Goal: Transaction & Acquisition: Purchase product/service

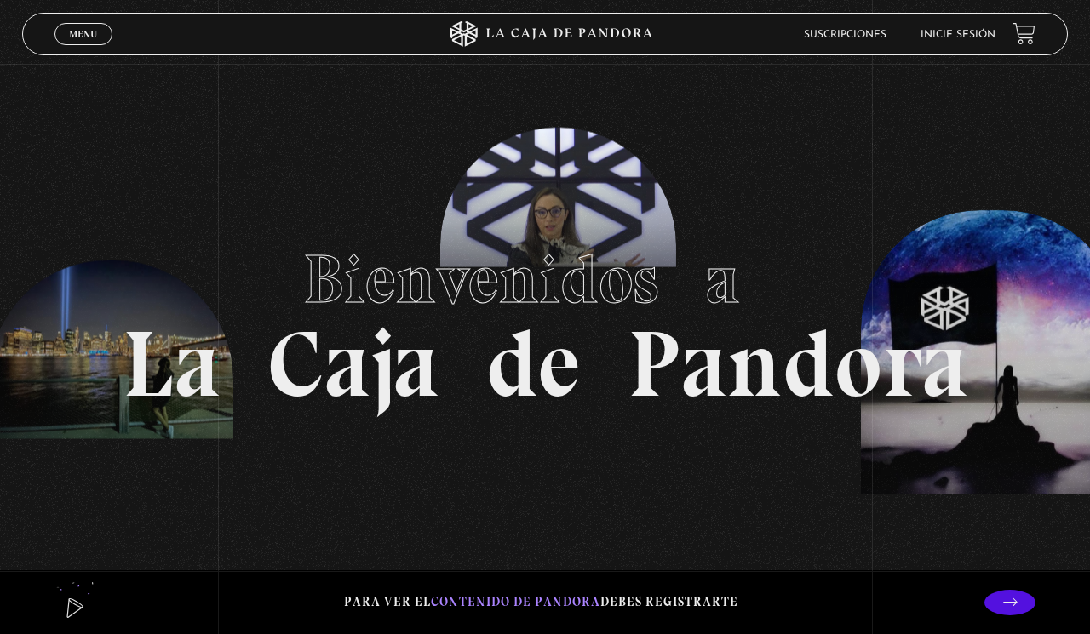
click at [950, 37] on link "Inicie sesión" at bounding box center [957, 35] width 75 height 10
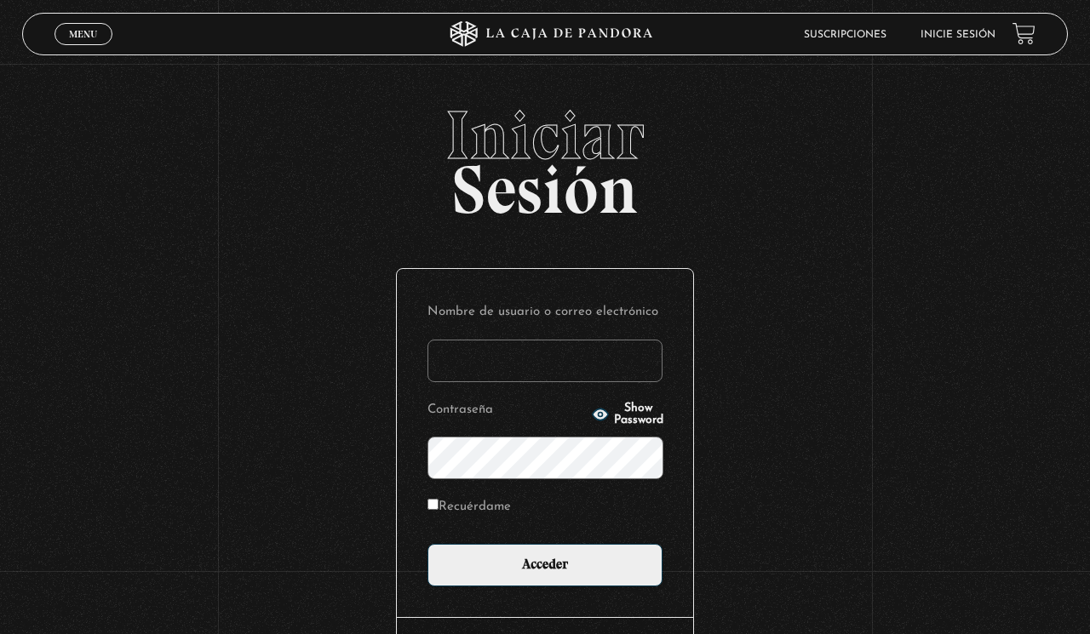
click at [551, 366] on input "Nombre de usuario o correo electrónico" at bounding box center [544, 361] width 235 height 43
type input "sharon_dmc@hotmail.com"
click at [427, 544] on input "Acceder" at bounding box center [544, 565] width 235 height 43
click at [433, 508] on input "Recuérdame" at bounding box center [432, 504] width 11 height 11
checkbox input "true"
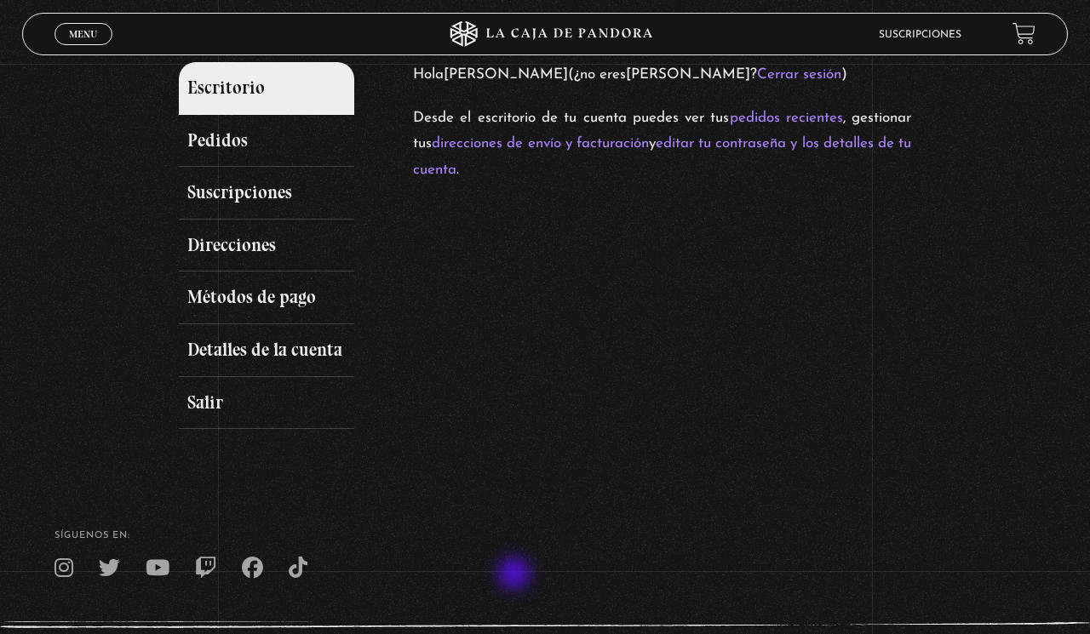
scroll to position [213, 0]
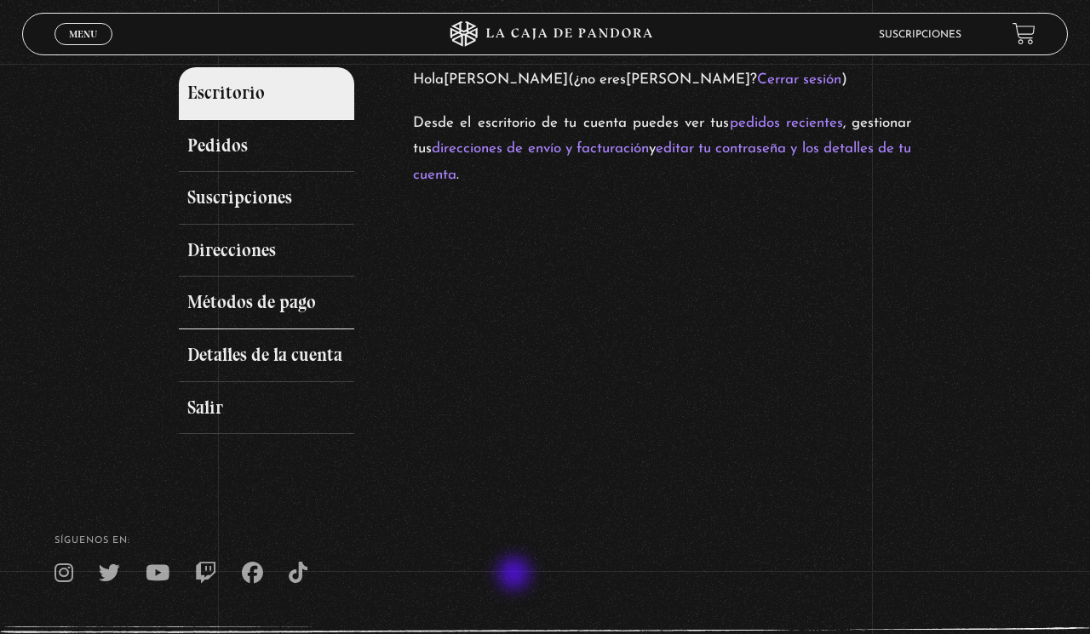
click at [289, 323] on link "Métodos de pago" at bounding box center [266, 303] width 175 height 53
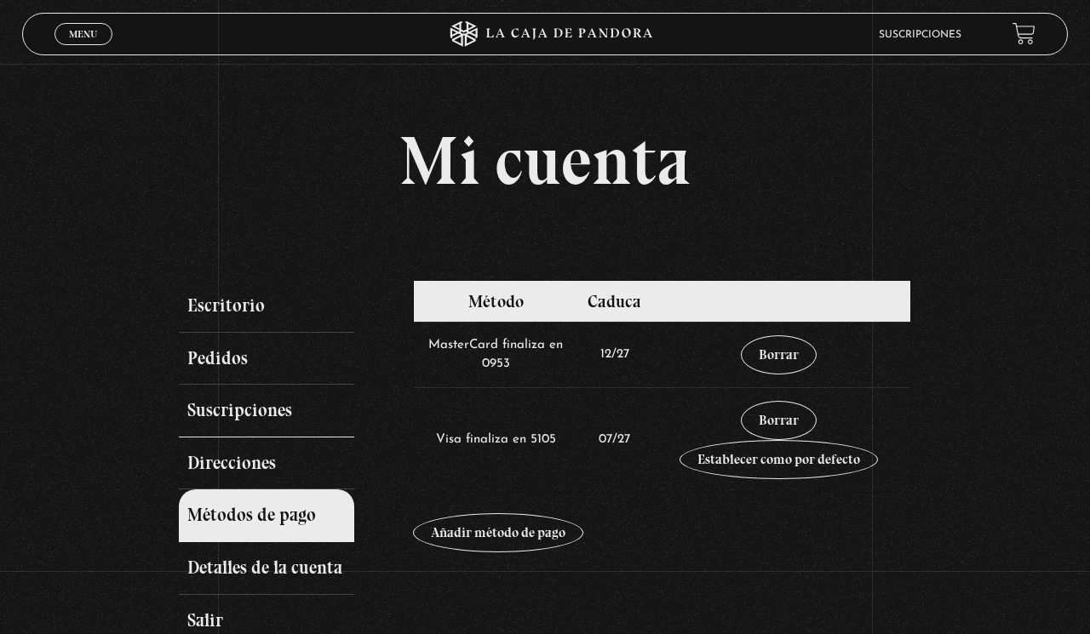
click at [297, 426] on link "Suscripciones" at bounding box center [266, 411] width 175 height 53
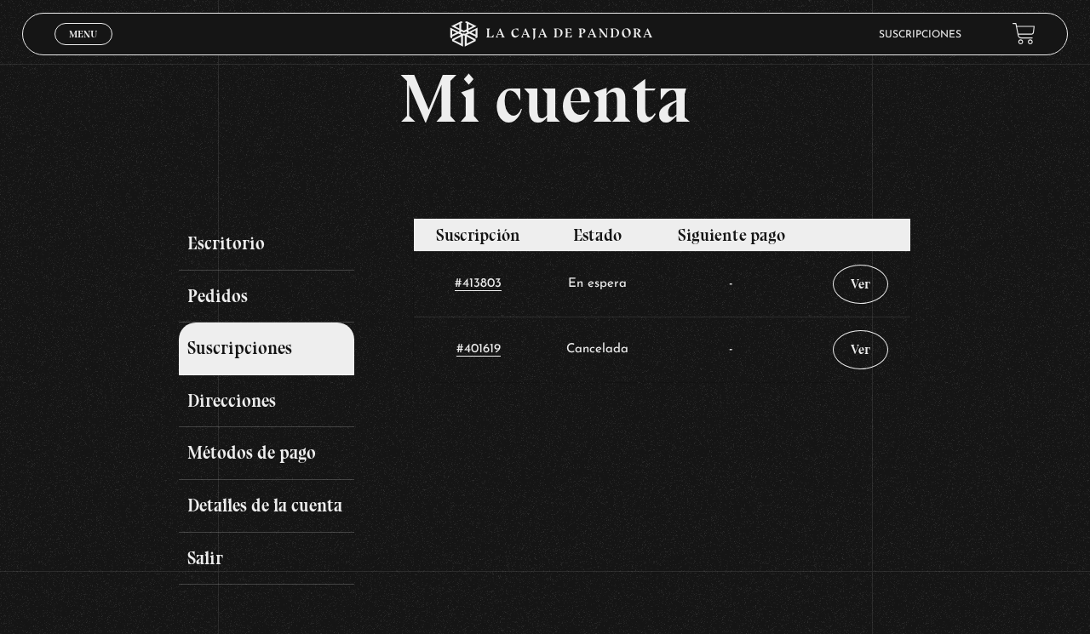
scroll to position [54, 0]
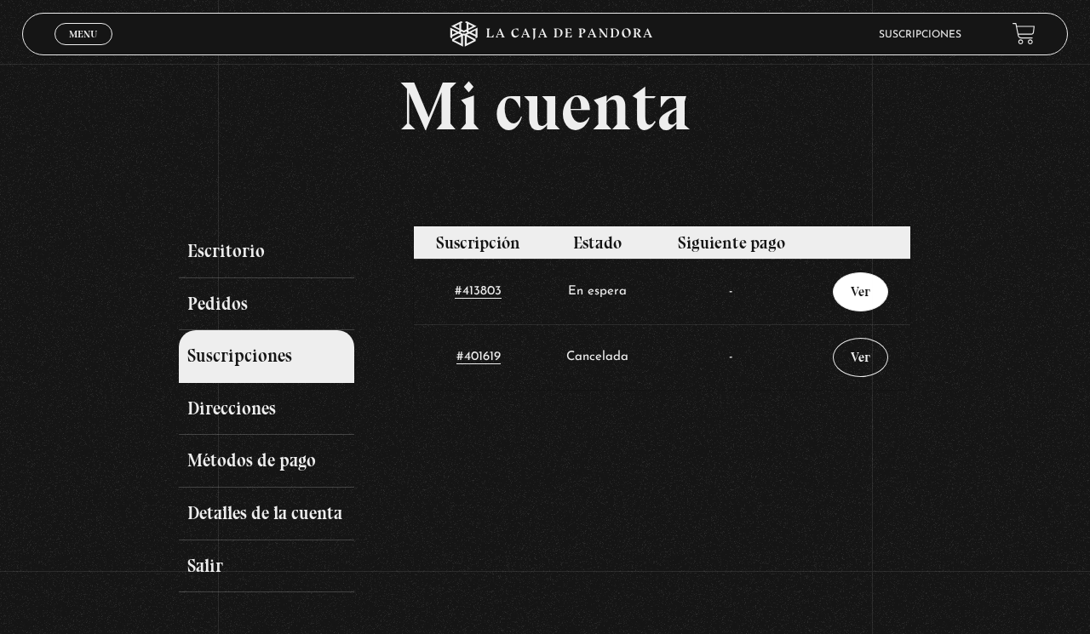
click at [856, 308] on link "Ver" at bounding box center [860, 291] width 55 height 39
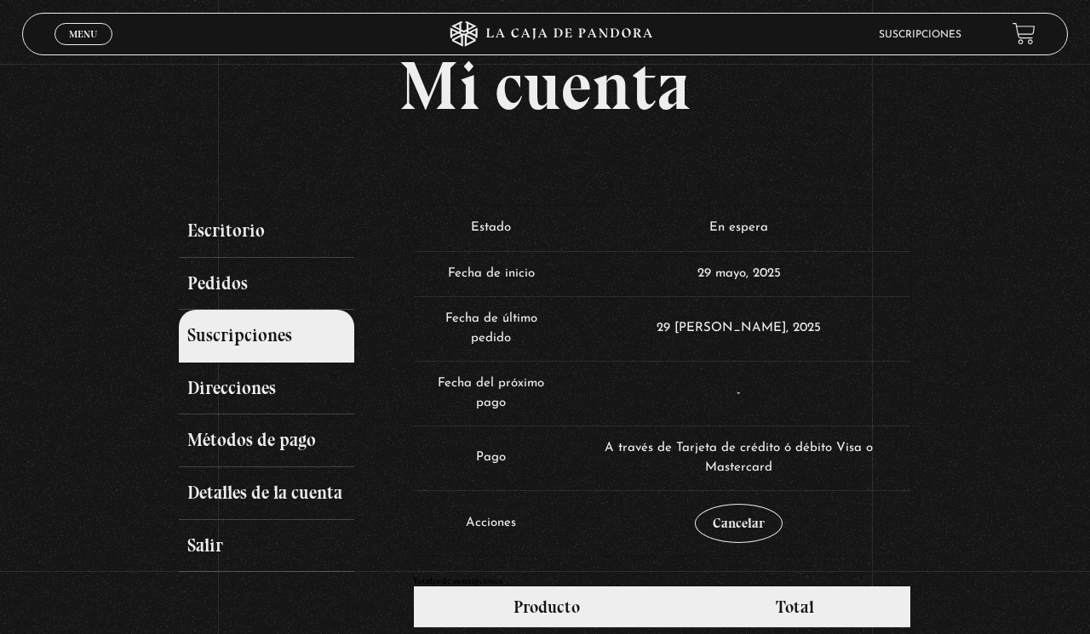
scroll to position [84, 0]
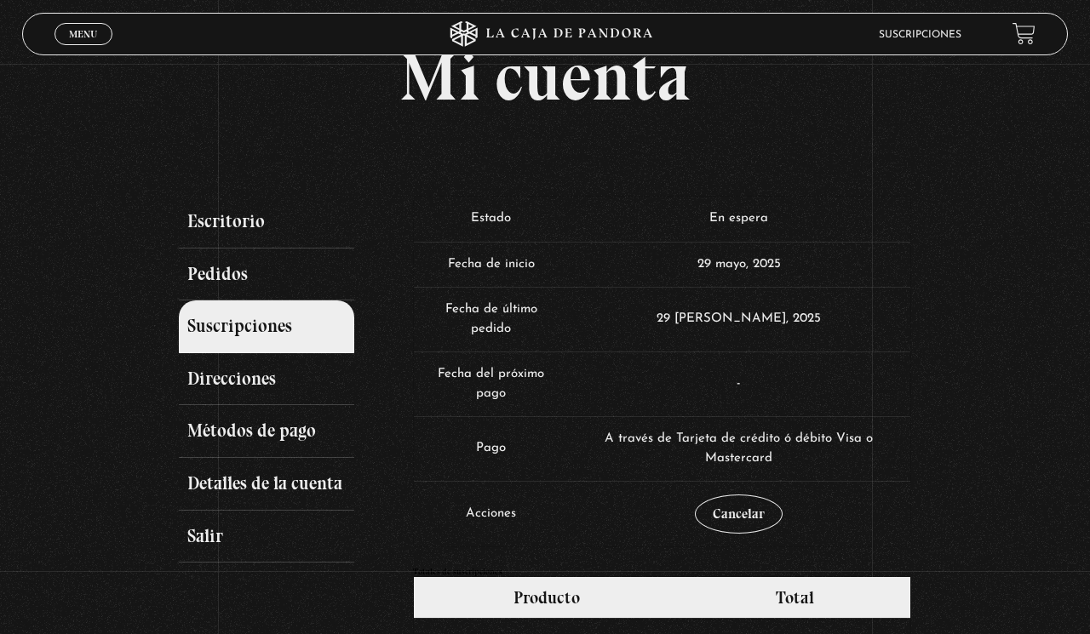
click at [754, 427] on td "A través de Tarjeta de crédito ó débito Visa o Mastercard" at bounding box center [739, 448] width 342 height 65
click at [730, 437] on span "A través de Tarjeta de crédito ó débito Visa o Mastercard" at bounding box center [738, 448] width 268 height 32
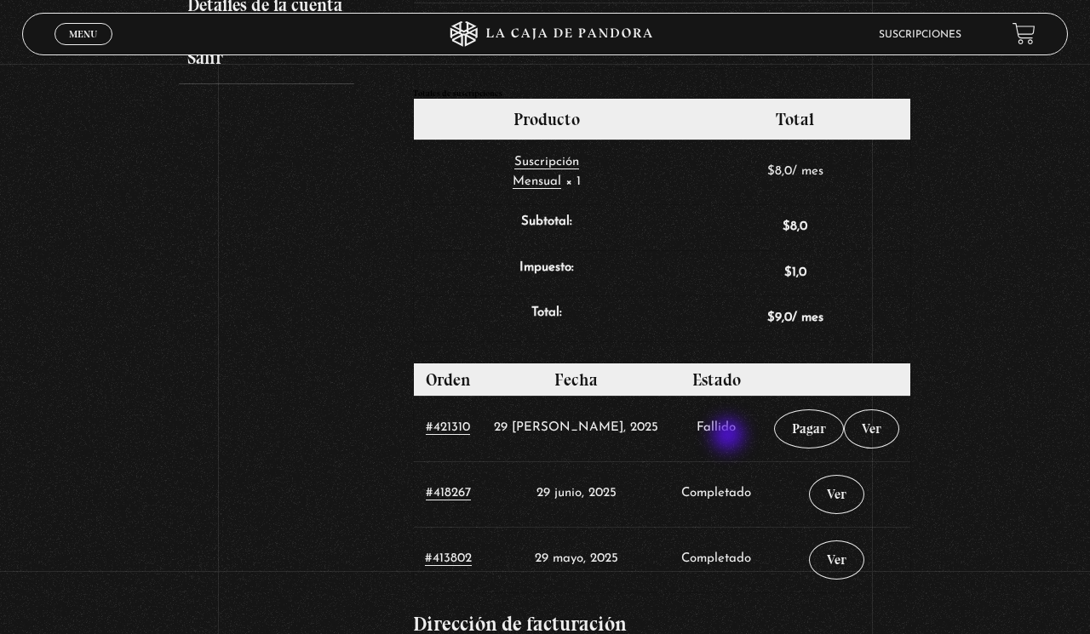
scroll to position [555, 0]
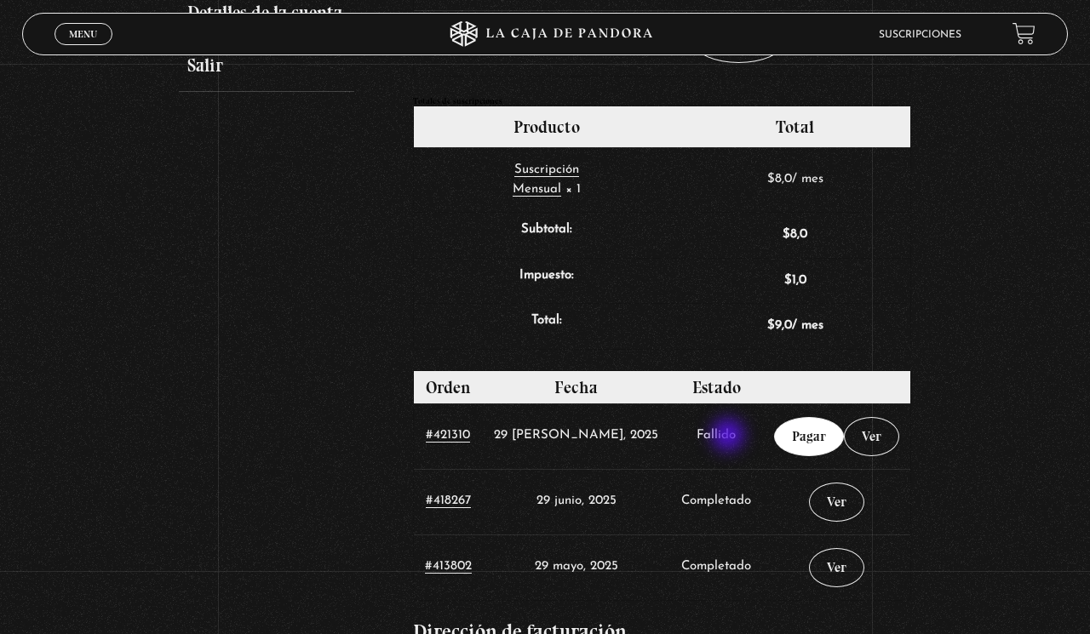
click at [797, 438] on link "Pagar" at bounding box center [809, 436] width 70 height 39
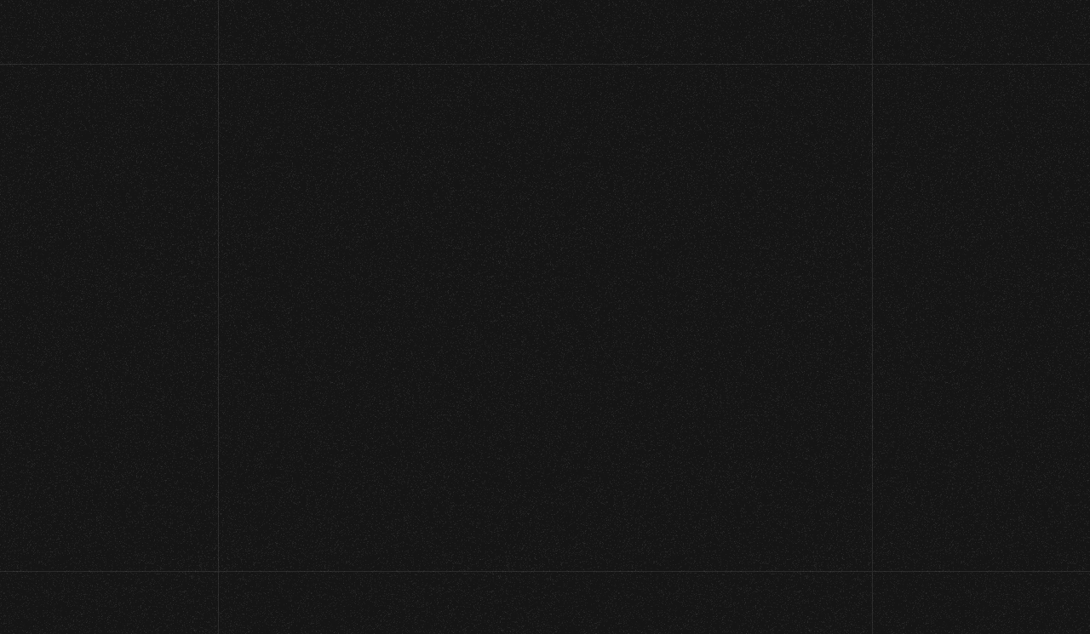
select select "CR-H"
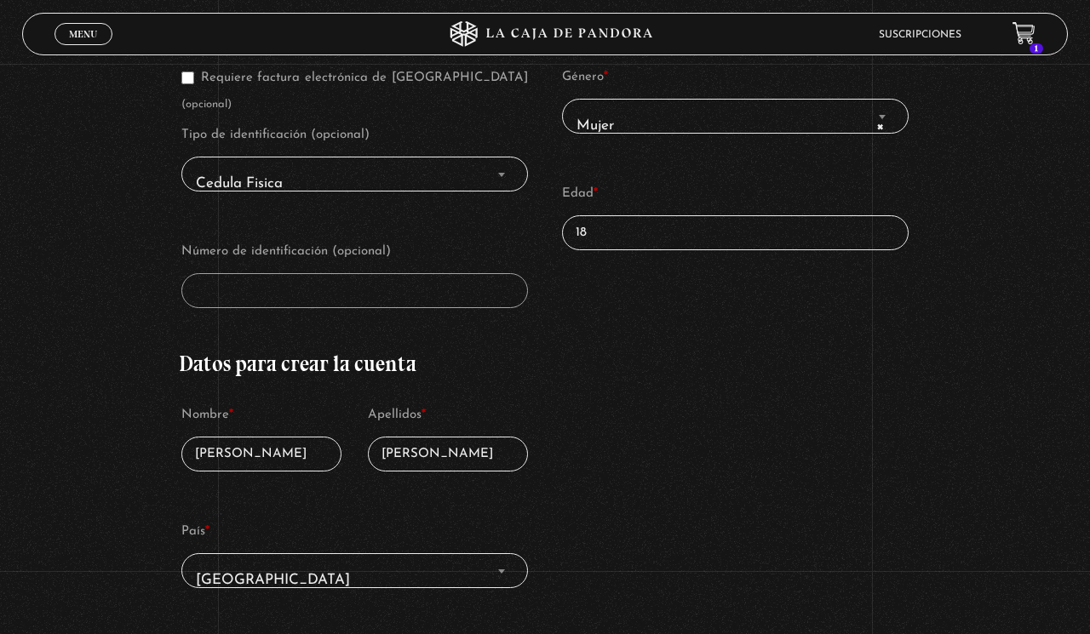
scroll to position [452, 0]
click at [729, 233] on input "18" at bounding box center [735, 232] width 346 height 35
type input "1"
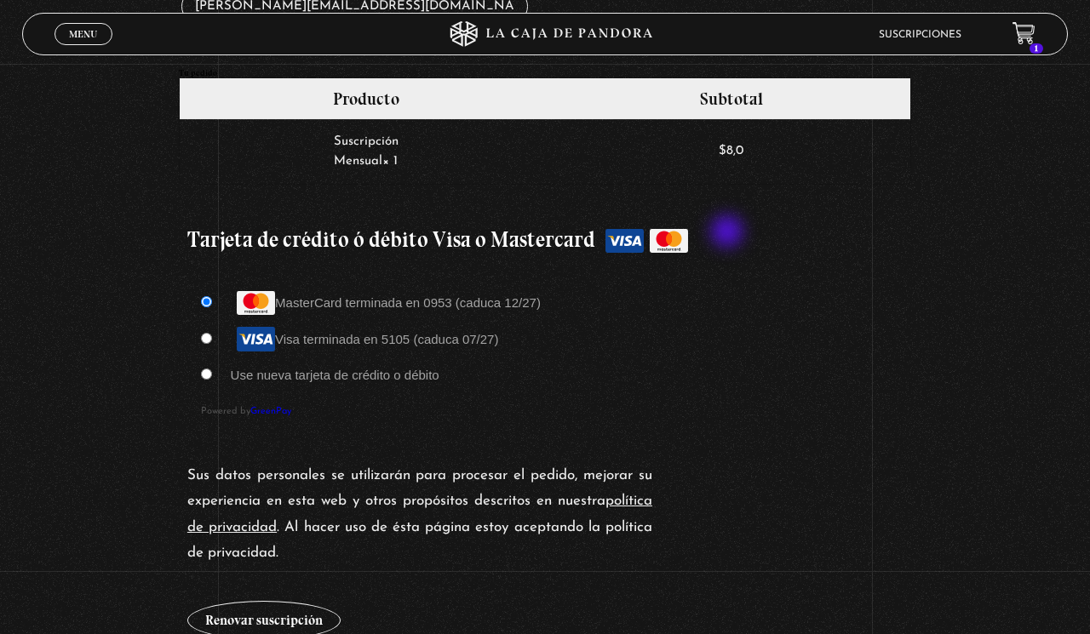
scroll to position [1372, 0]
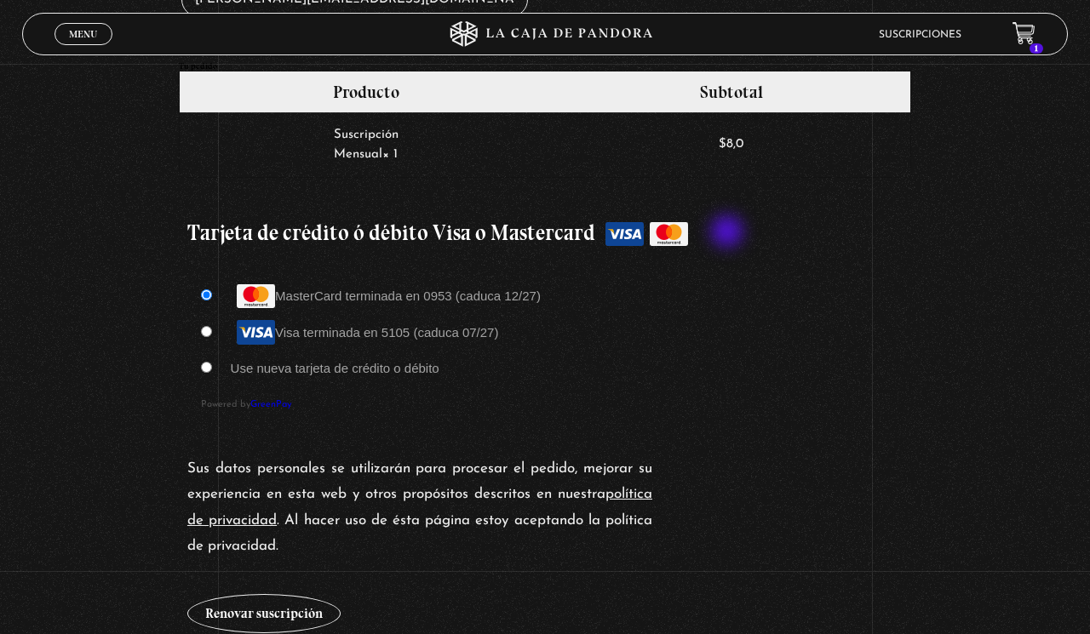
type input "30"
click at [211, 326] on input "Visa terminada en 5105 (caduca 07/27)" at bounding box center [206, 331] width 11 height 11
radio input "true"
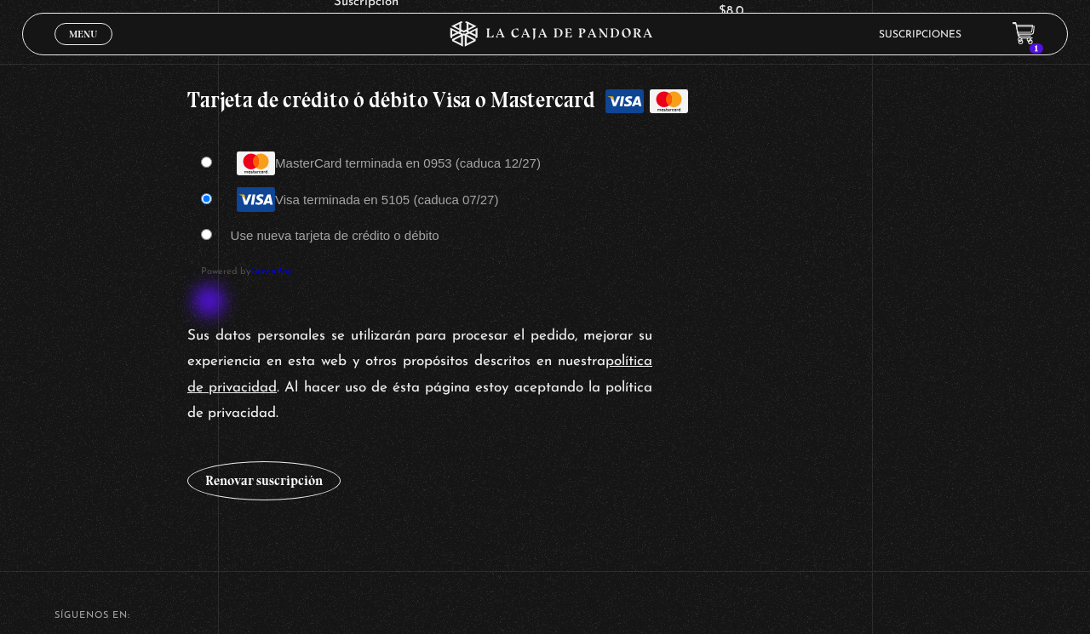
scroll to position [1510, 0]
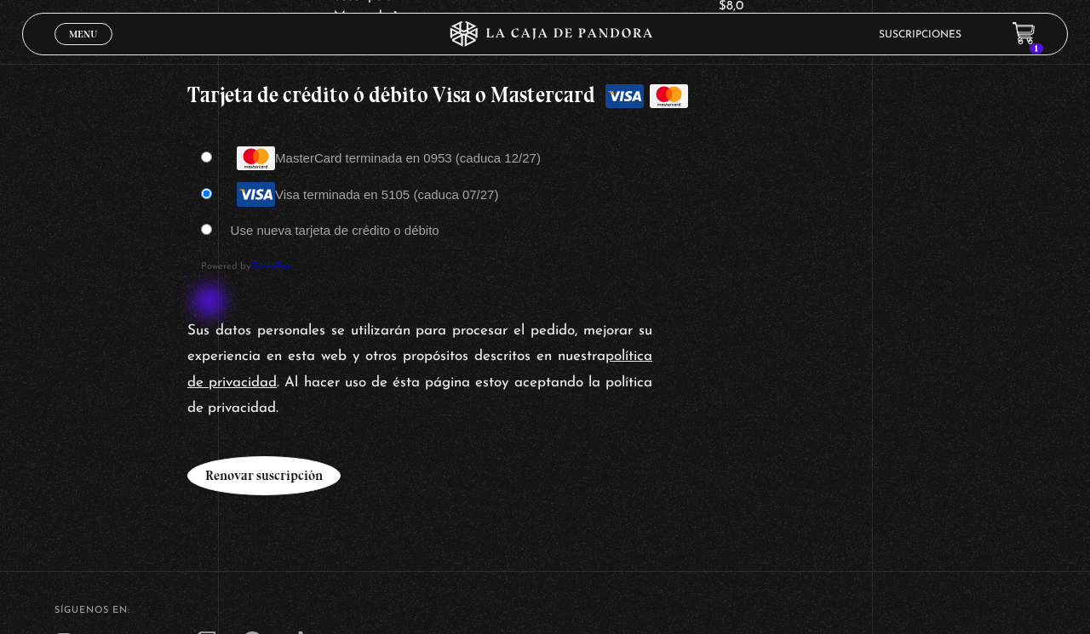
click at [264, 456] on button "Renovar suscripción" at bounding box center [263, 475] width 153 height 39
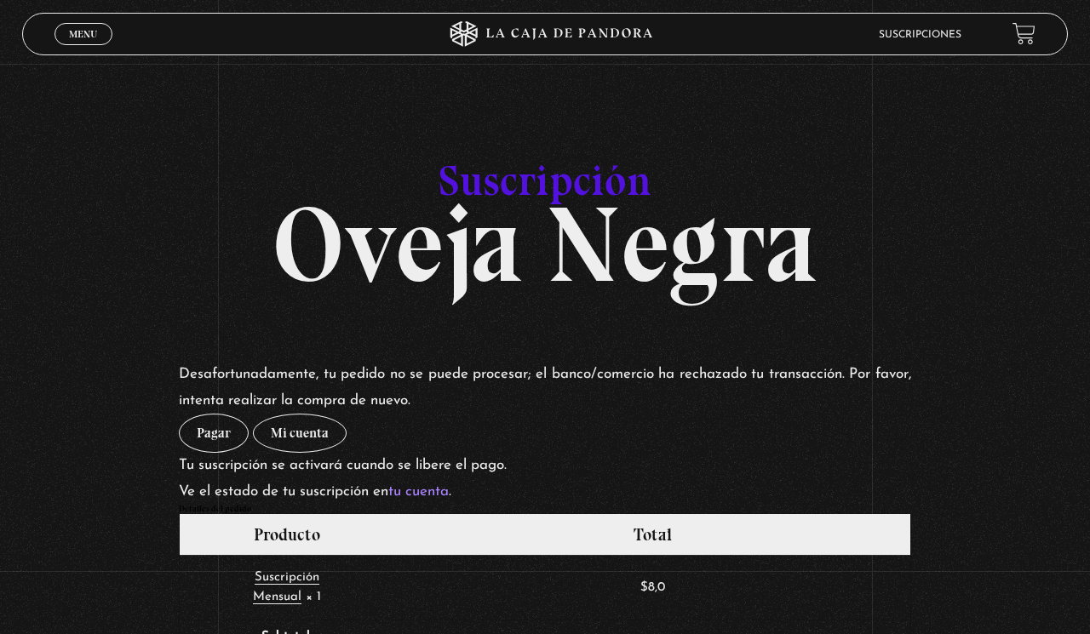
click at [77, 48] on div "Menu Cerrar" at bounding box center [217, 34] width 327 height 41
click at [75, 34] on span "Menu" at bounding box center [83, 34] width 28 height 10
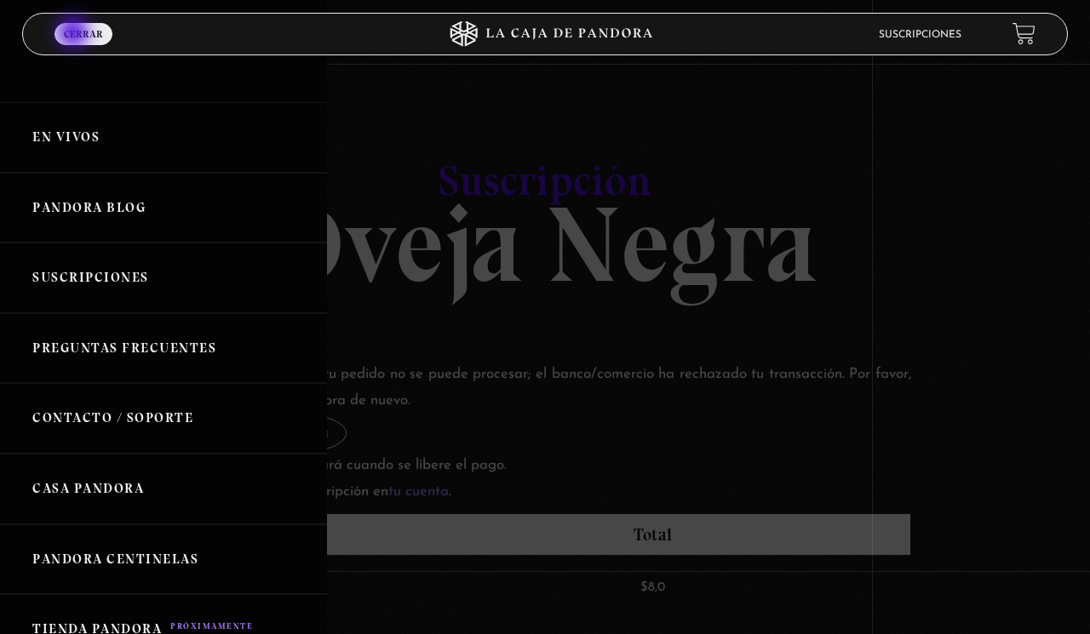
click at [36, 146] on link "En vivos" at bounding box center [163, 137] width 327 height 71
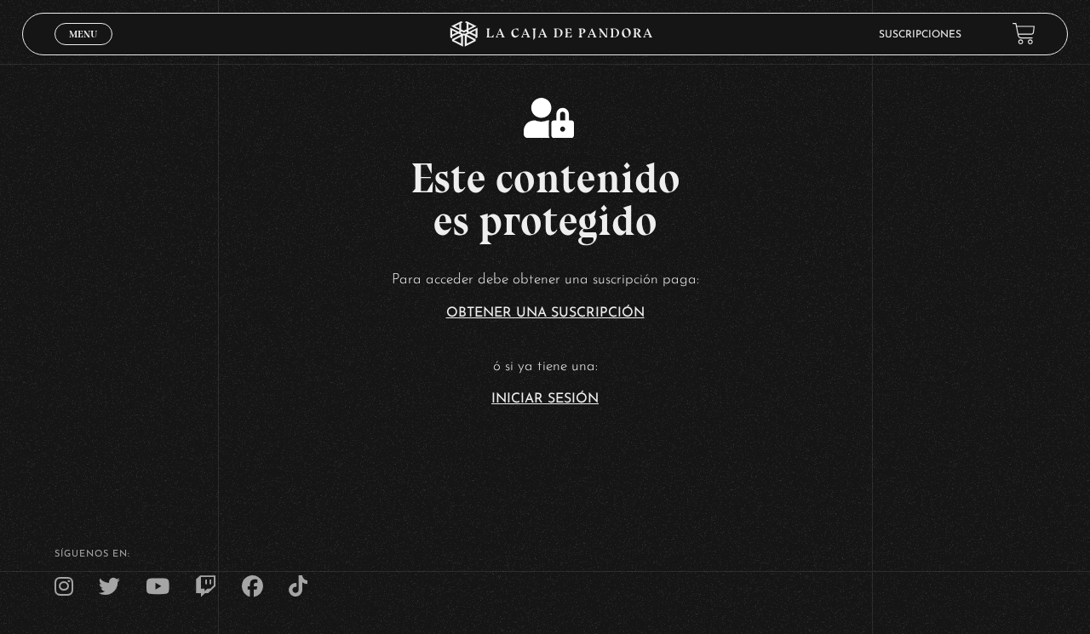
scroll to position [289, 0]
click at [556, 404] on link "Iniciar Sesión" at bounding box center [544, 399] width 107 height 14
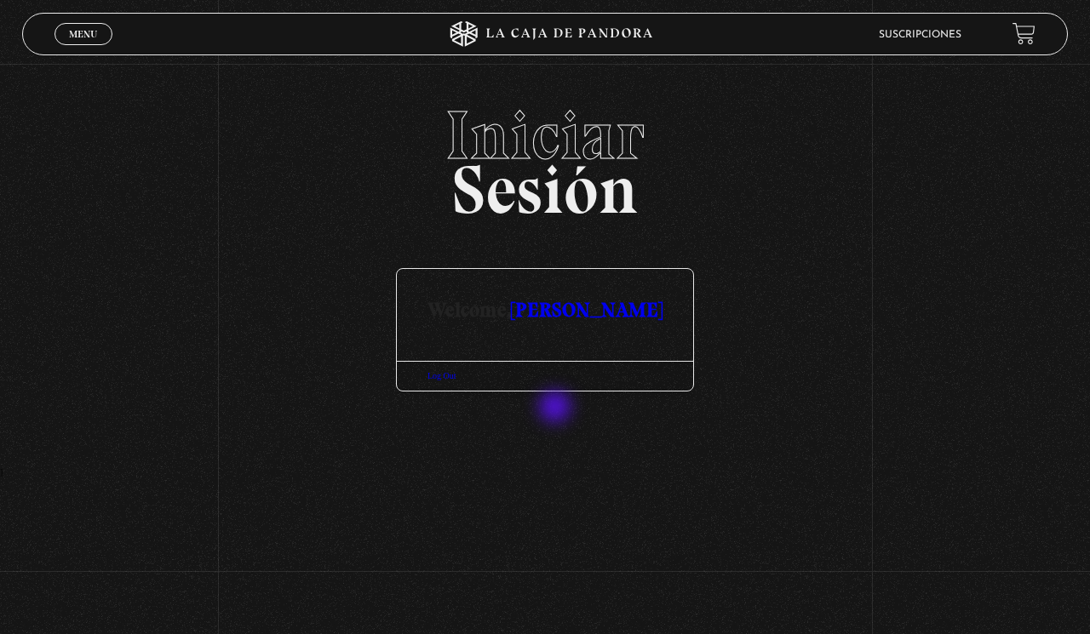
click at [580, 307] on link "[PERSON_NAME]" at bounding box center [587, 309] width 152 height 25
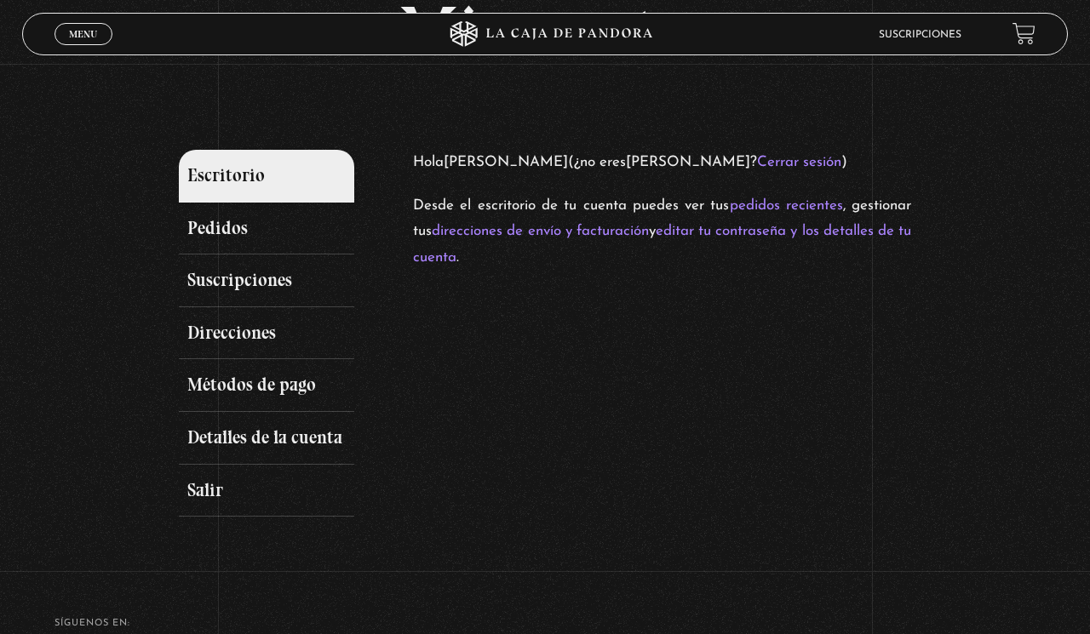
scroll to position [315, 0]
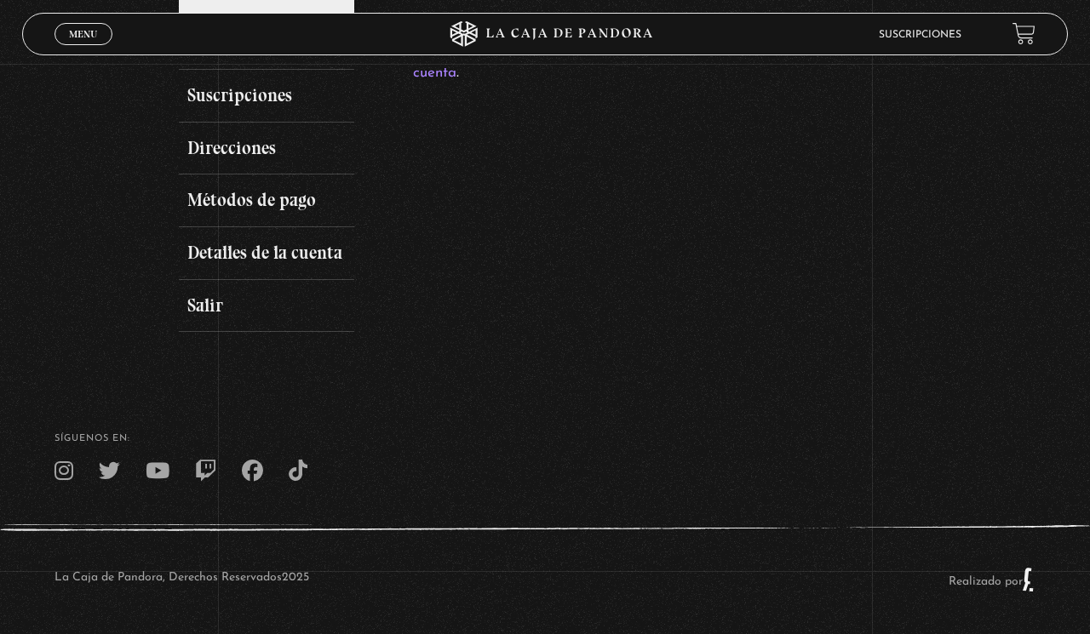
click at [80, 60] on div "Mi cuenta Escritorio Pedidos Suscripciones Direcciones Métodos de pago Detalles…" at bounding box center [545, 72] width 1090 height 520
click at [70, 40] on link "Menu Cerrar" at bounding box center [83, 34] width 58 height 22
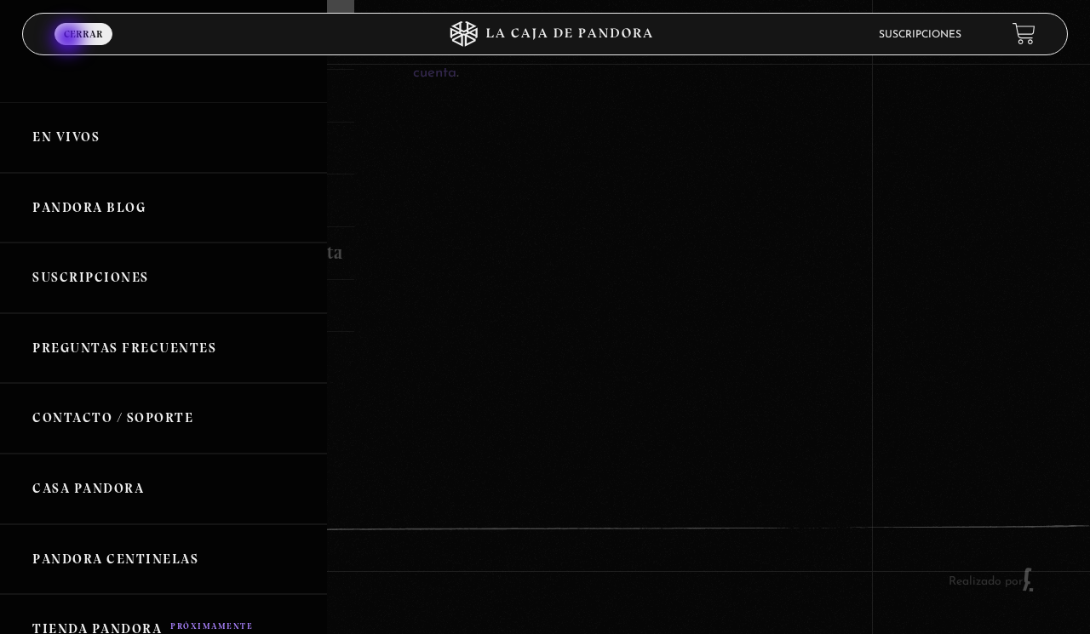
click at [97, 225] on link "Pandora Blog" at bounding box center [163, 208] width 327 height 71
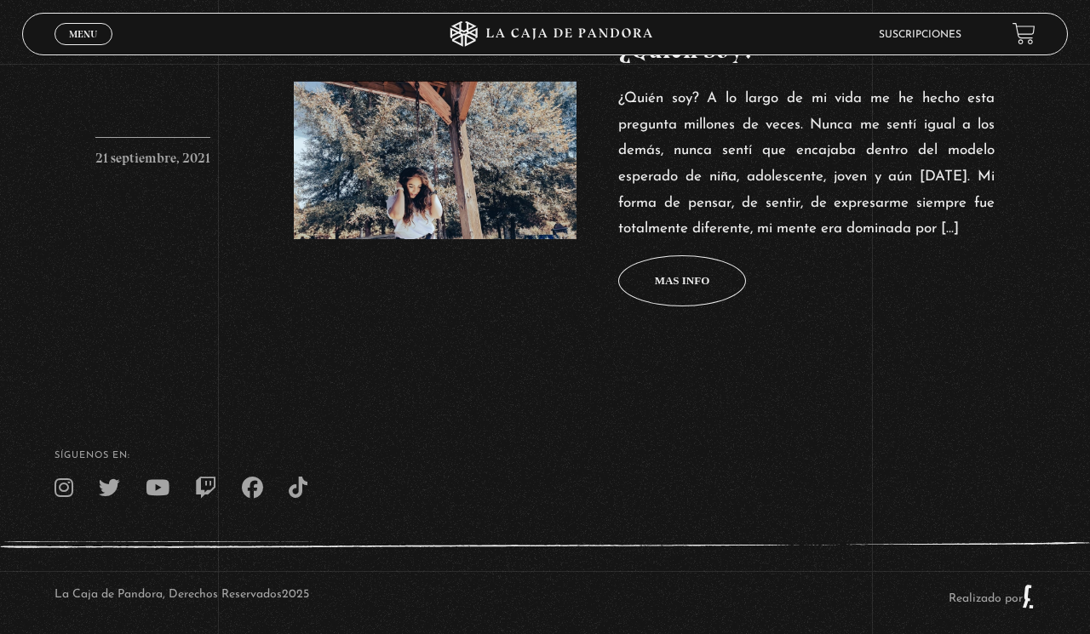
scroll to position [810, 0]
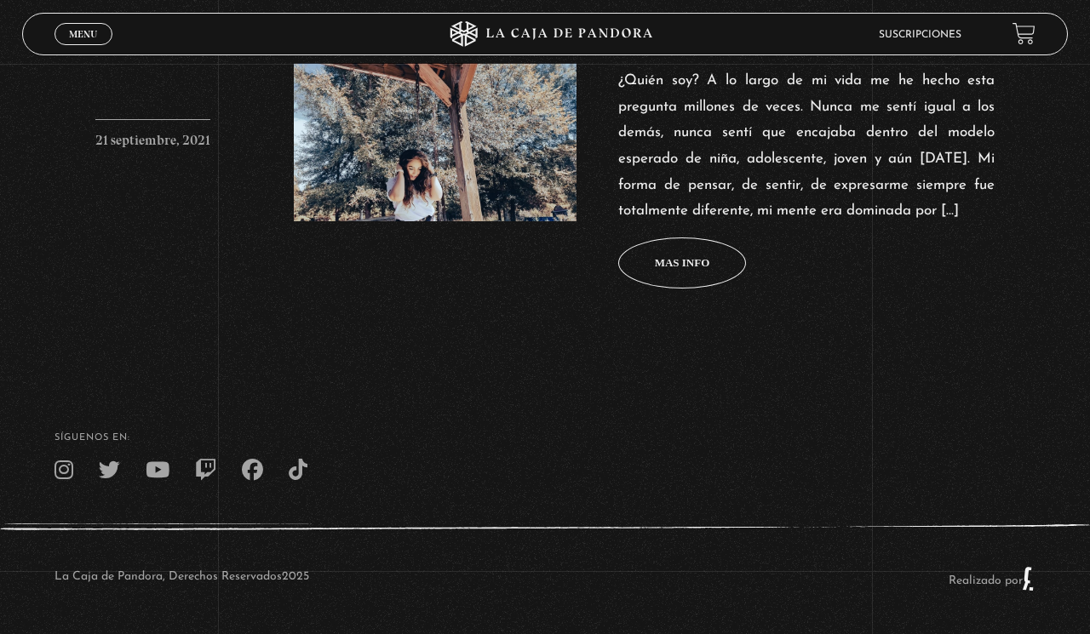
click at [77, 38] on span "Menu" at bounding box center [83, 34] width 28 height 10
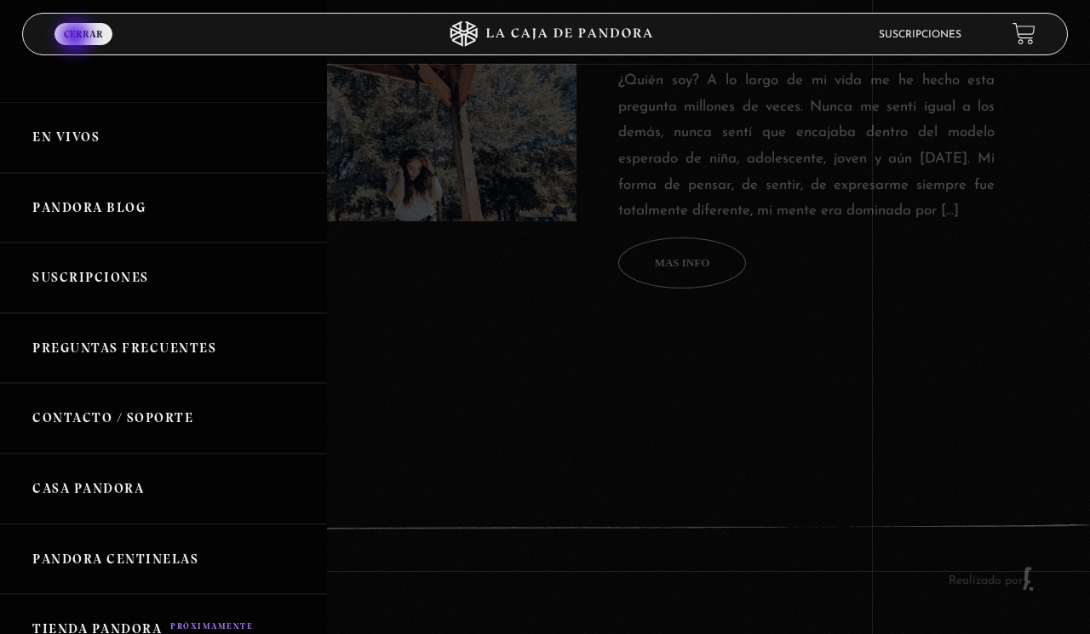
click at [92, 146] on link "En vivos" at bounding box center [163, 137] width 327 height 71
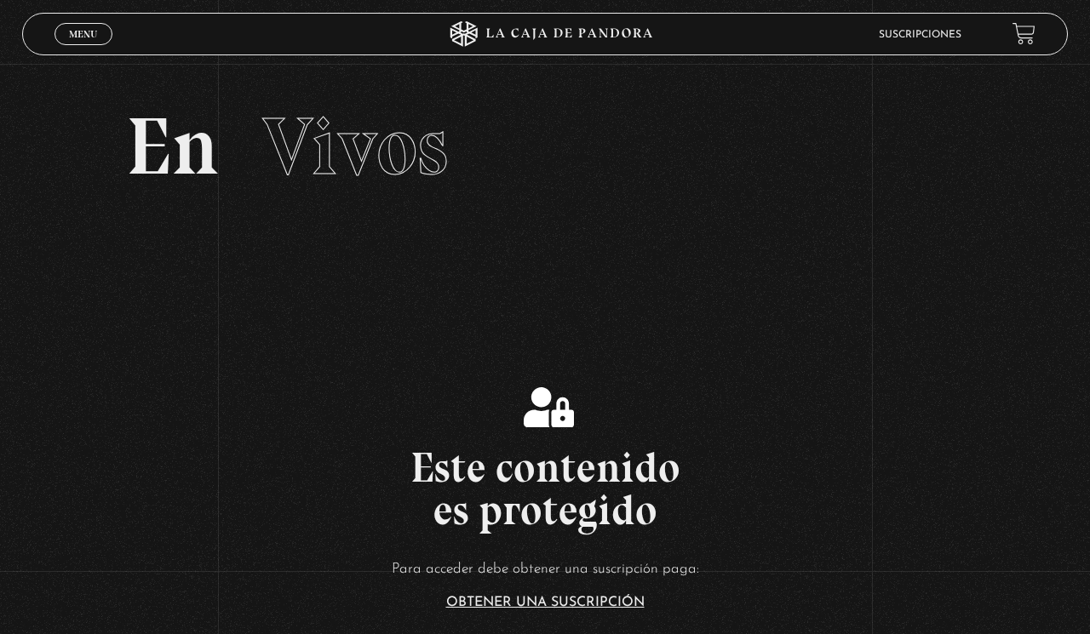
scroll to position [5, 0]
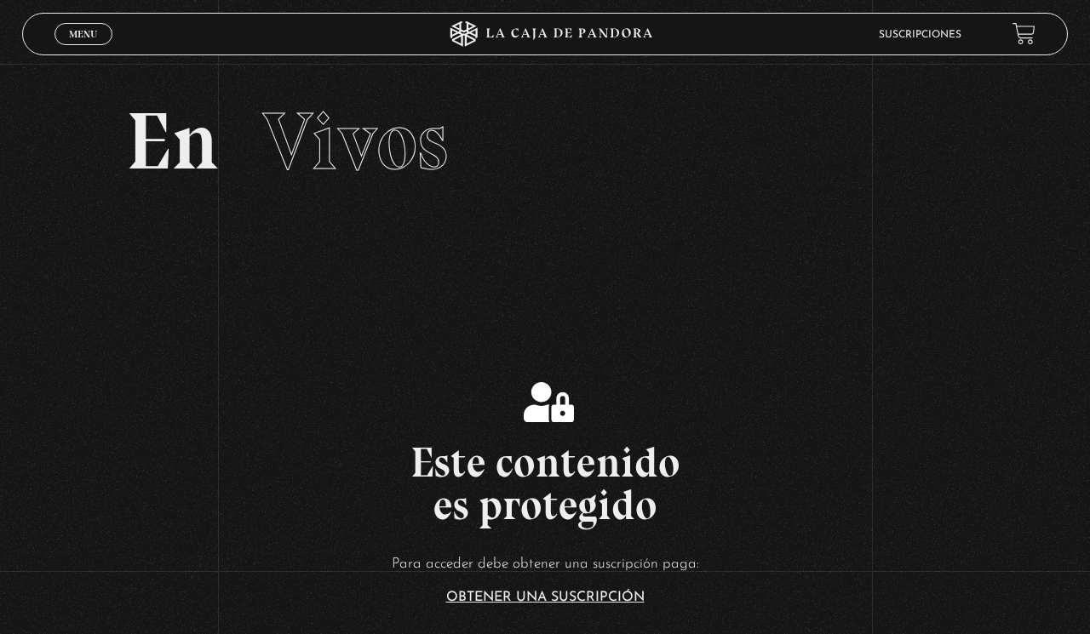
click at [510, 591] on link "Obtener una suscripción" at bounding box center [545, 598] width 198 height 14
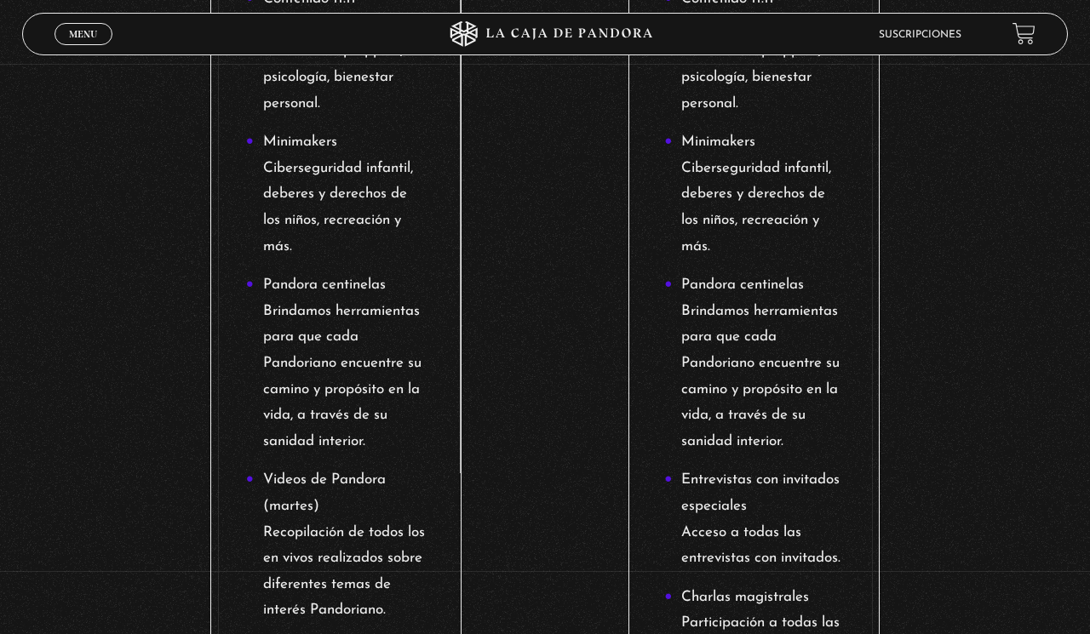
scroll to position [1176, 0]
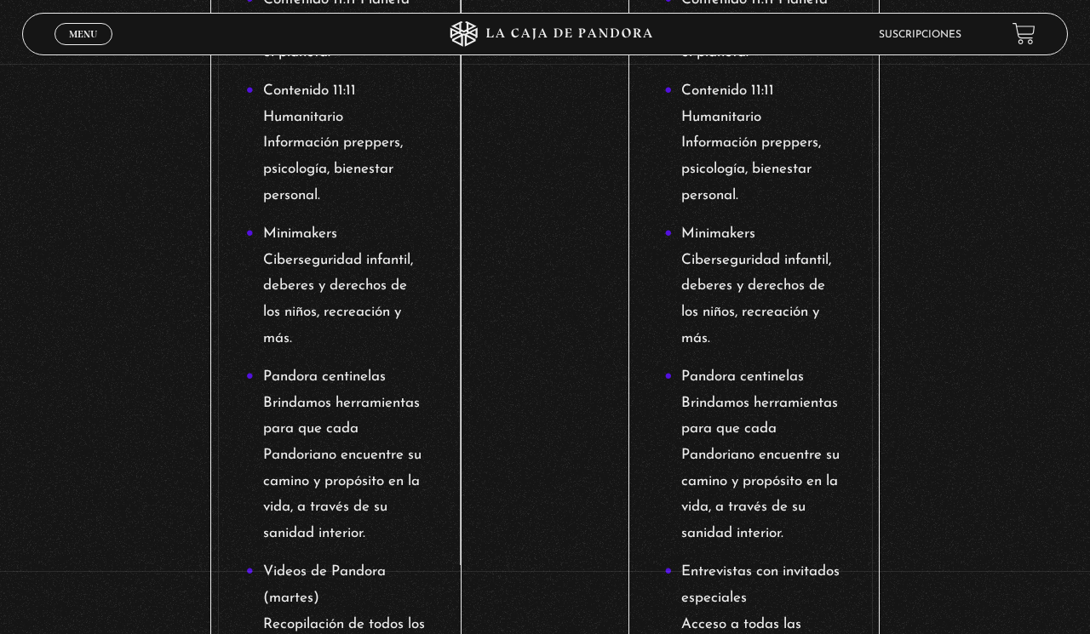
click at [65, 41] on link "Menu Cerrar" at bounding box center [83, 34] width 58 height 22
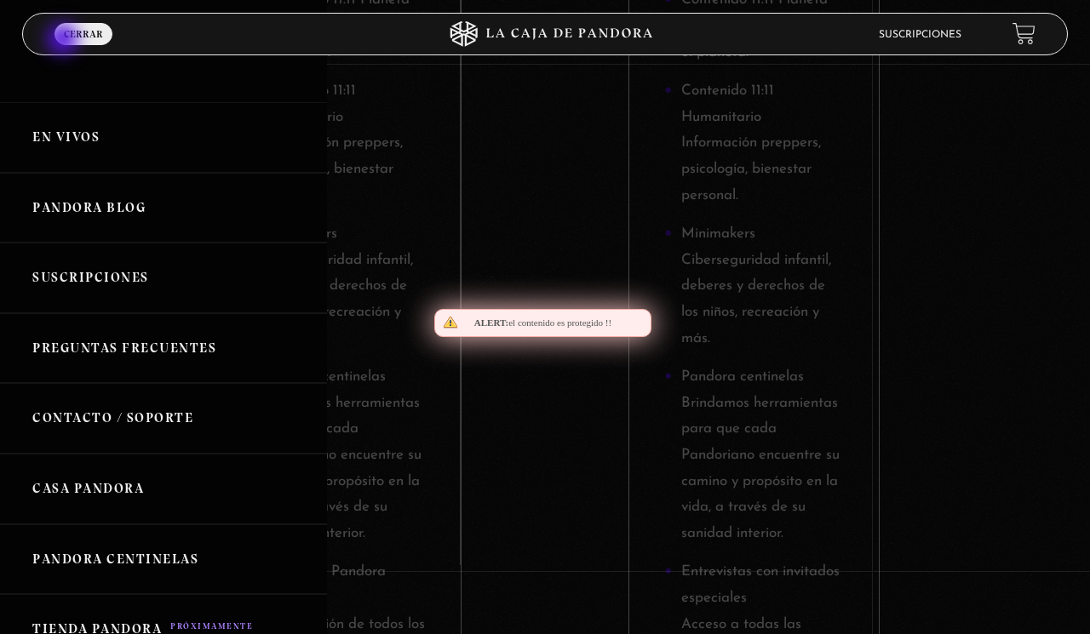
click at [86, 138] on link "En vivos" at bounding box center [163, 137] width 327 height 71
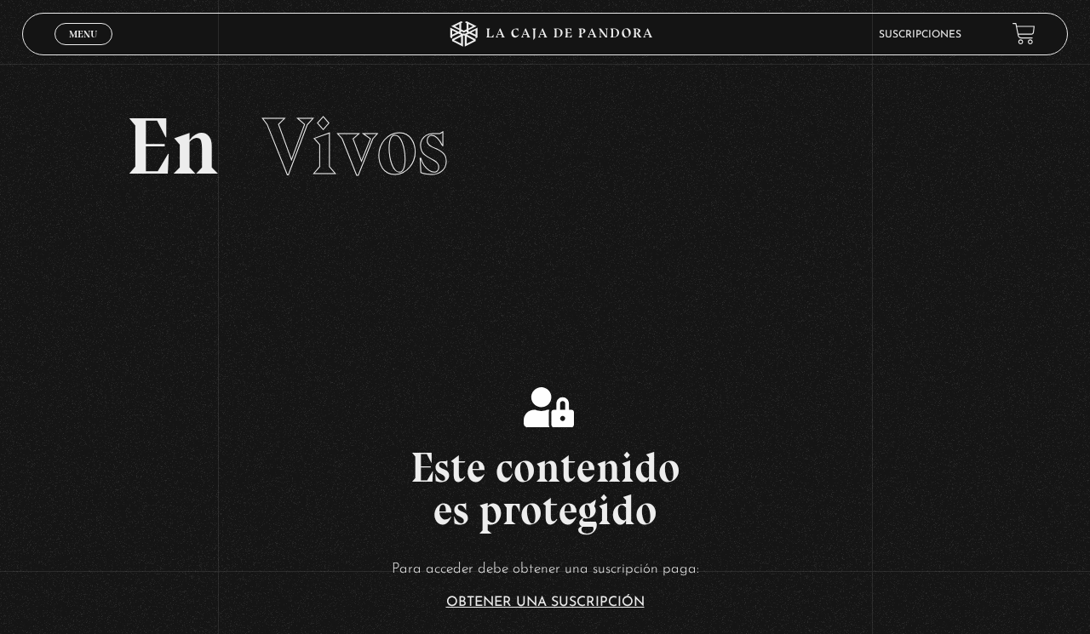
click at [97, 66] on section "En Vivos" at bounding box center [545, 168] width 1090 height 209
click at [82, 35] on span "Menu" at bounding box center [83, 34] width 28 height 10
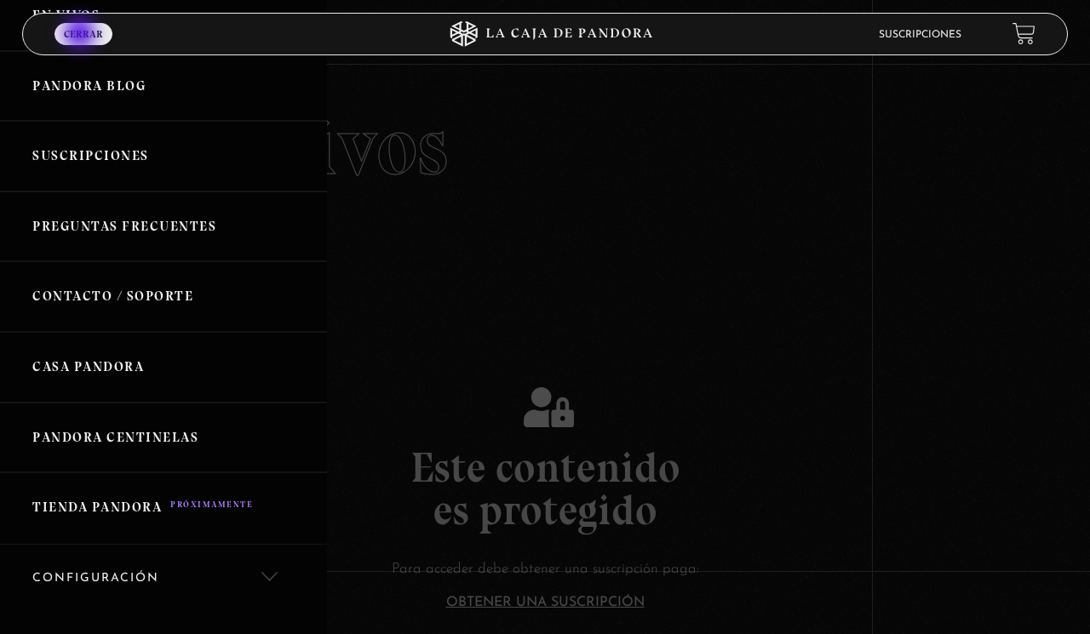
scroll to position [124, 0]
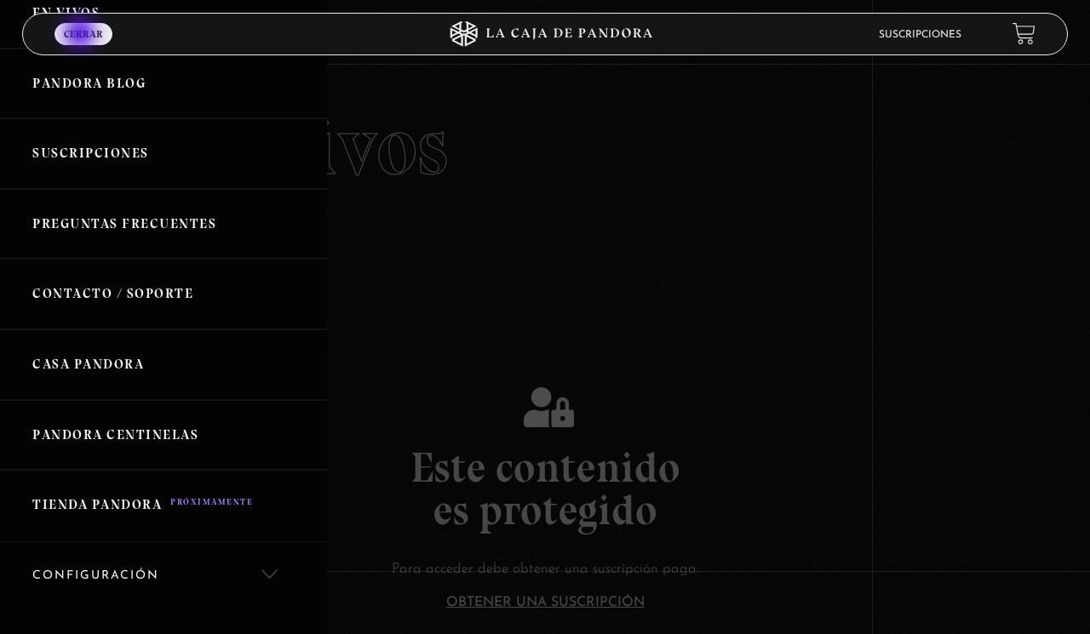
click at [112, 435] on link "Pandora Centinelas" at bounding box center [163, 435] width 327 height 71
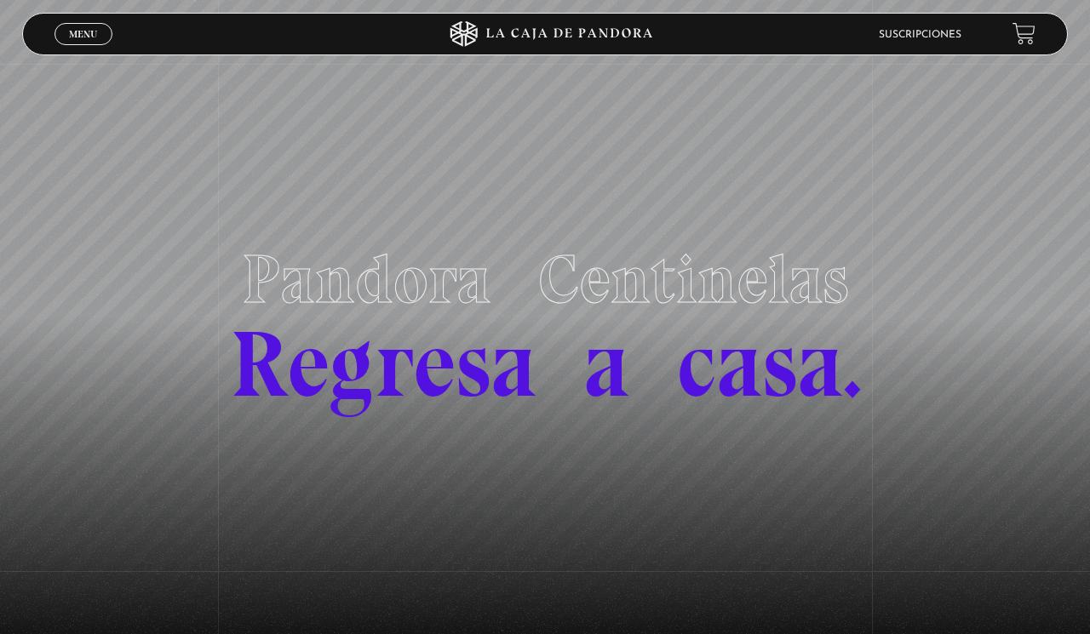
click at [932, 32] on link "Suscripciones" at bounding box center [920, 35] width 83 height 10
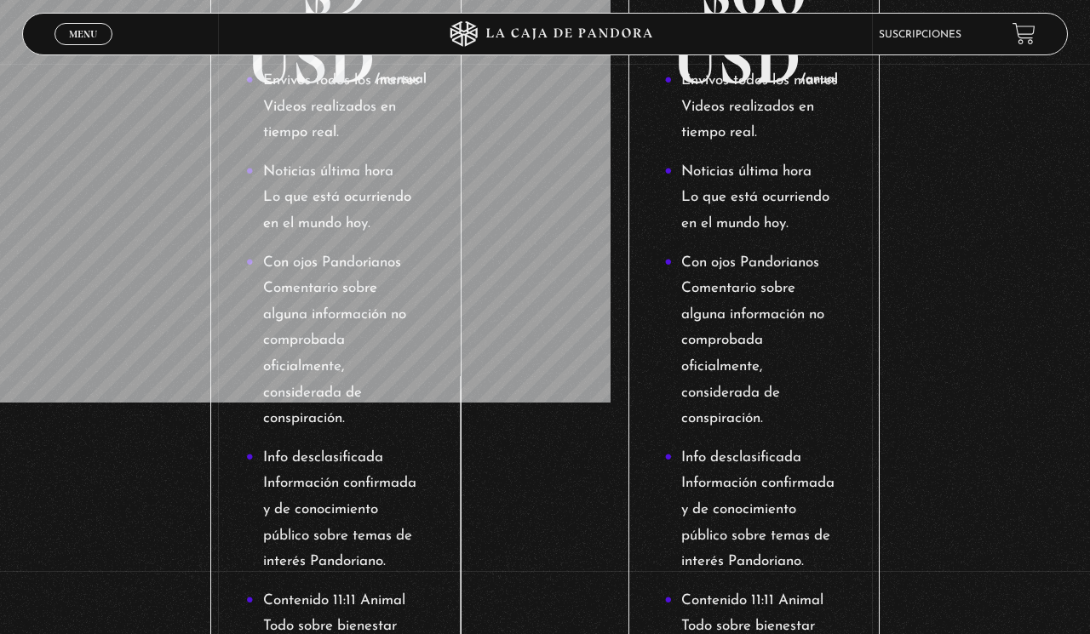
scroll to position [518, 0]
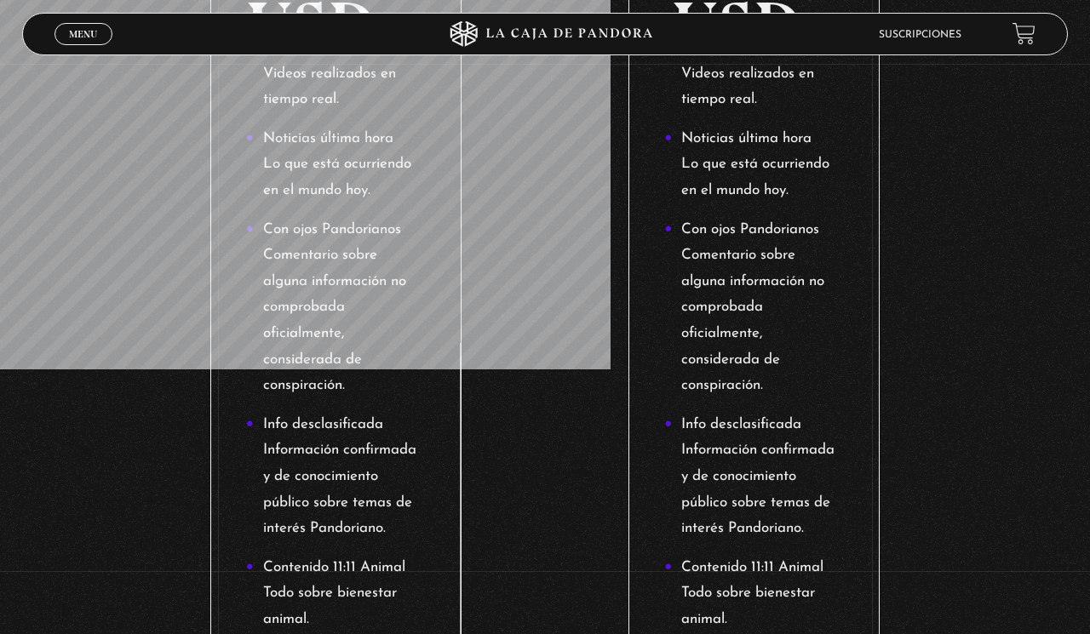
click at [72, 47] on div "Menu Cerrar" at bounding box center [217, 34] width 327 height 41
click at [56, 26] on div "Menu Cerrar" at bounding box center [217, 34] width 327 height 41
click at [83, 31] on span "Menu" at bounding box center [83, 34] width 28 height 10
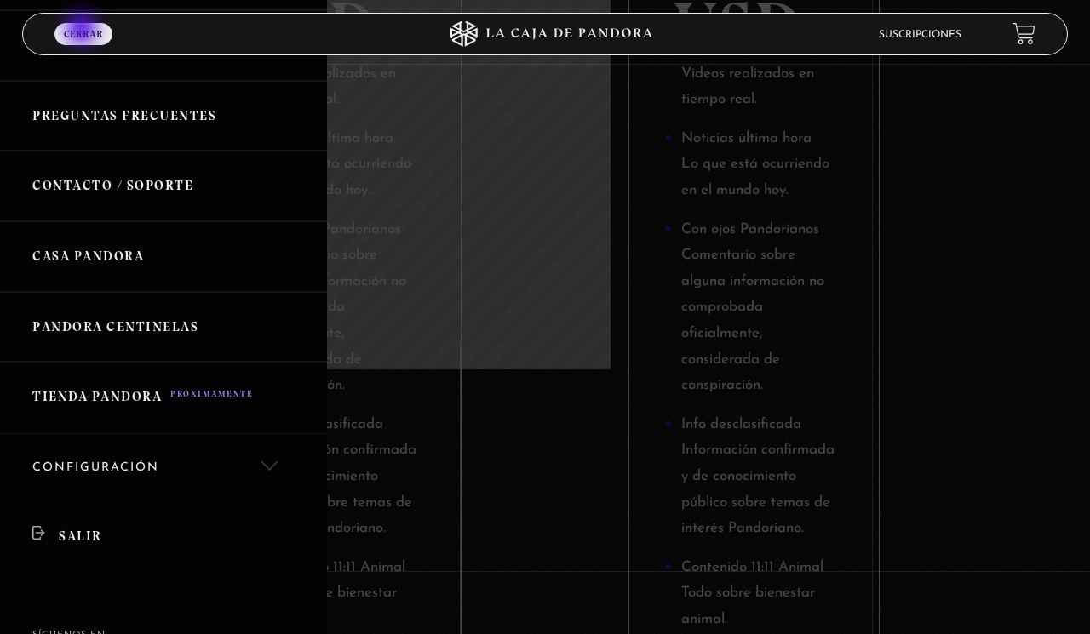
scroll to position [353, 0]
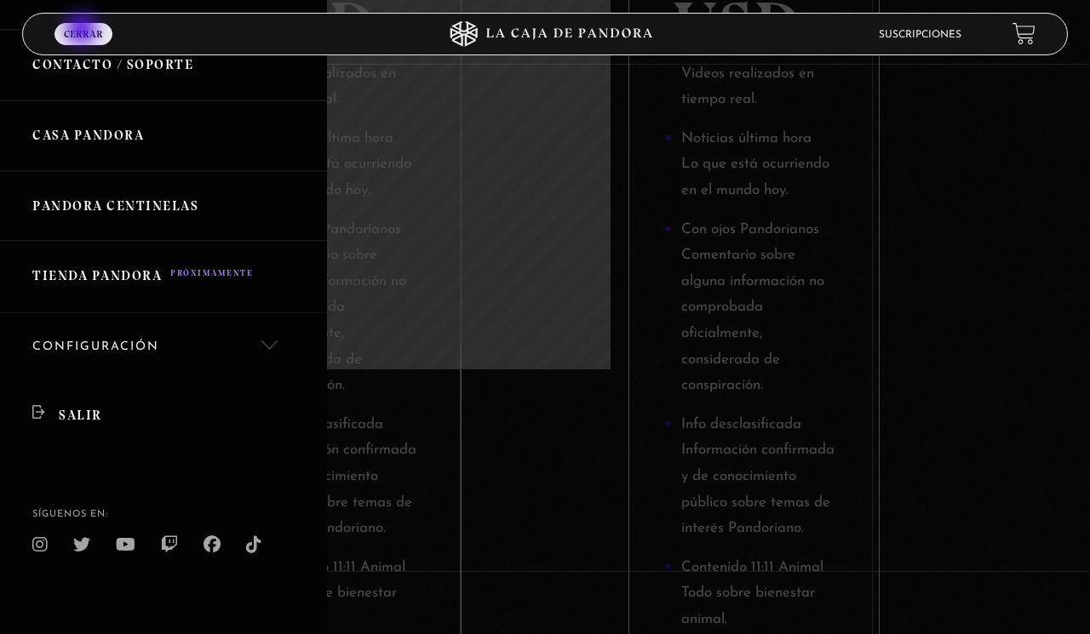
click at [100, 417] on link "Salir" at bounding box center [163, 415] width 327 height 69
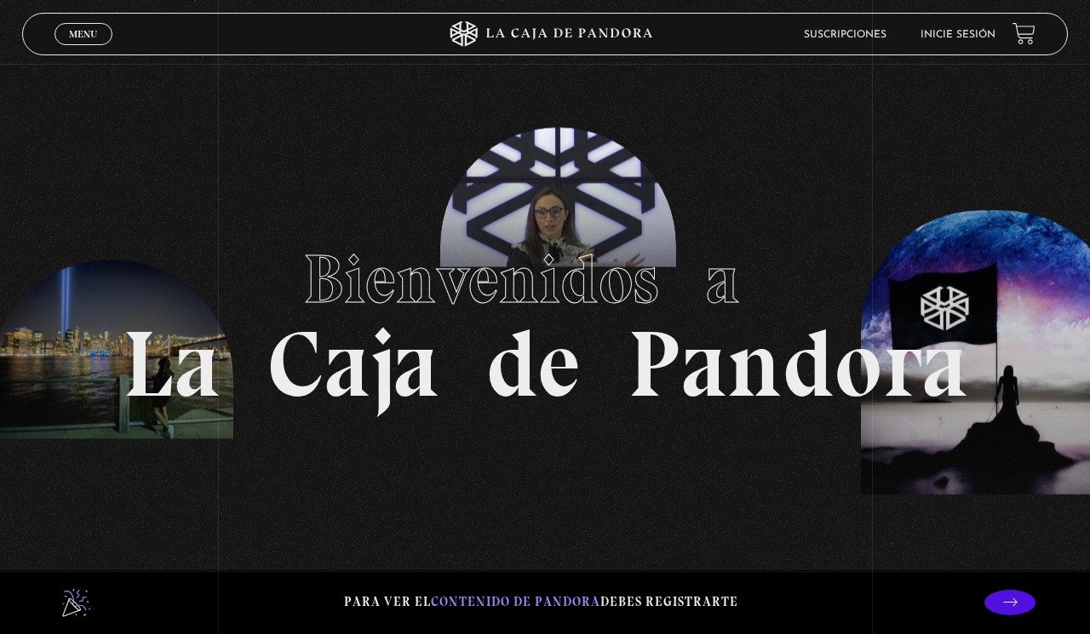
click at [974, 37] on link "Inicie sesión" at bounding box center [957, 35] width 75 height 10
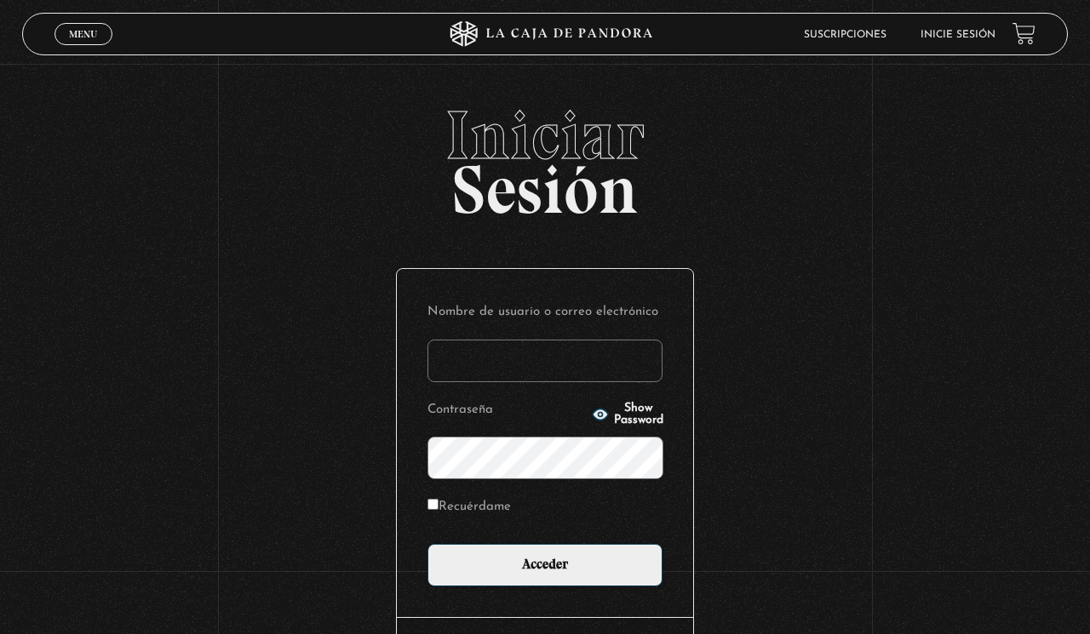
click at [541, 363] on input "Nombre de usuario o correo electrónico" at bounding box center [544, 361] width 235 height 43
type input "sharon_dmc@hotmail.com"
click at [427, 544] on input "Acceder" at bounding box center [544, 565] width 235 height 43
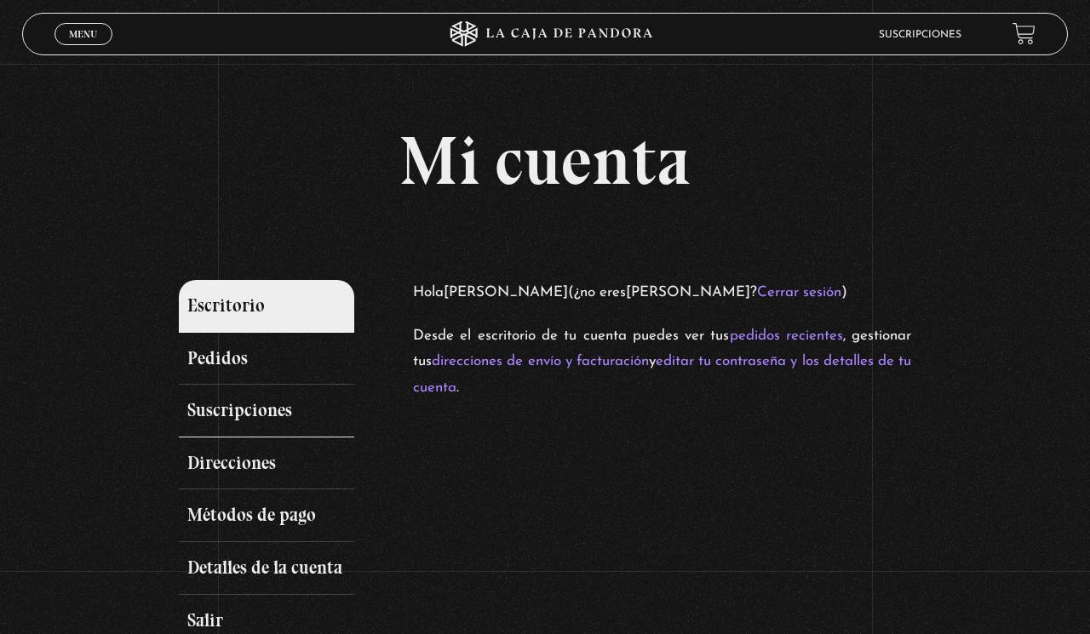
click at [289, 408] on link "Suscripciones" at bounding box center [266, 411] width 175 height 53
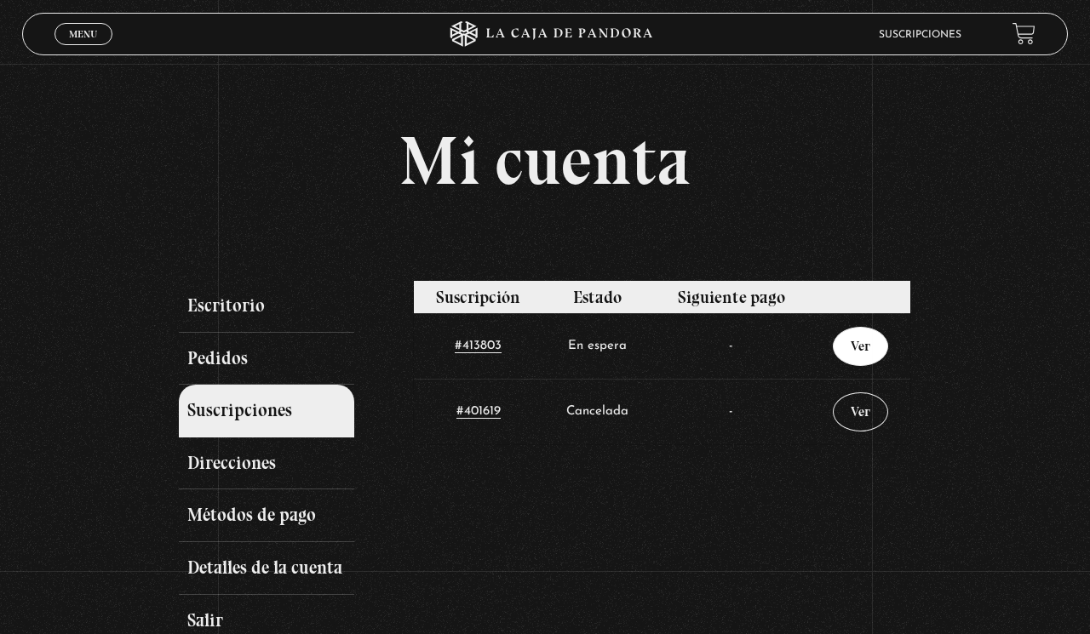
click at [844, 352] on link "Ver" at bounding box center [860, 346] width 55 height 39
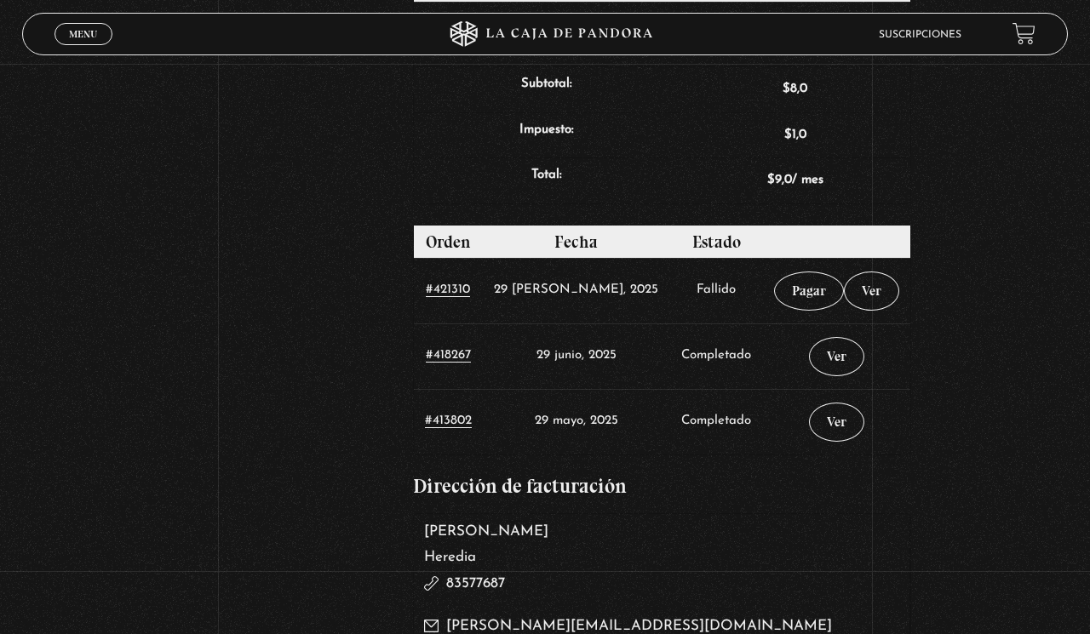
scroll to position [689, 0]
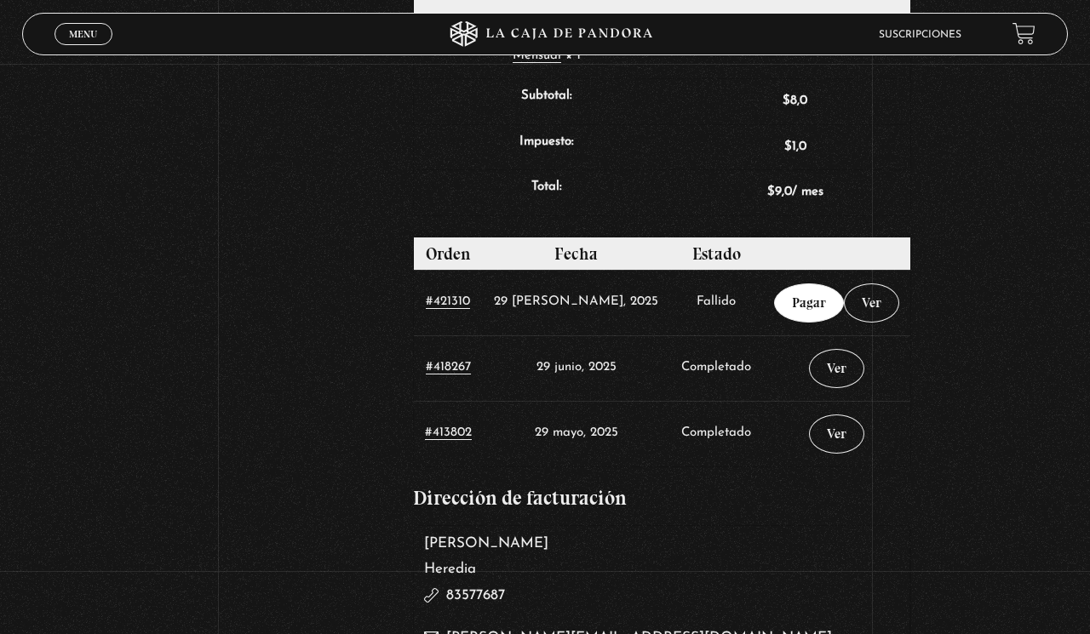
click at [794, 312] on link "Pagar" at bounding box center [809, 302] width 70 height 39
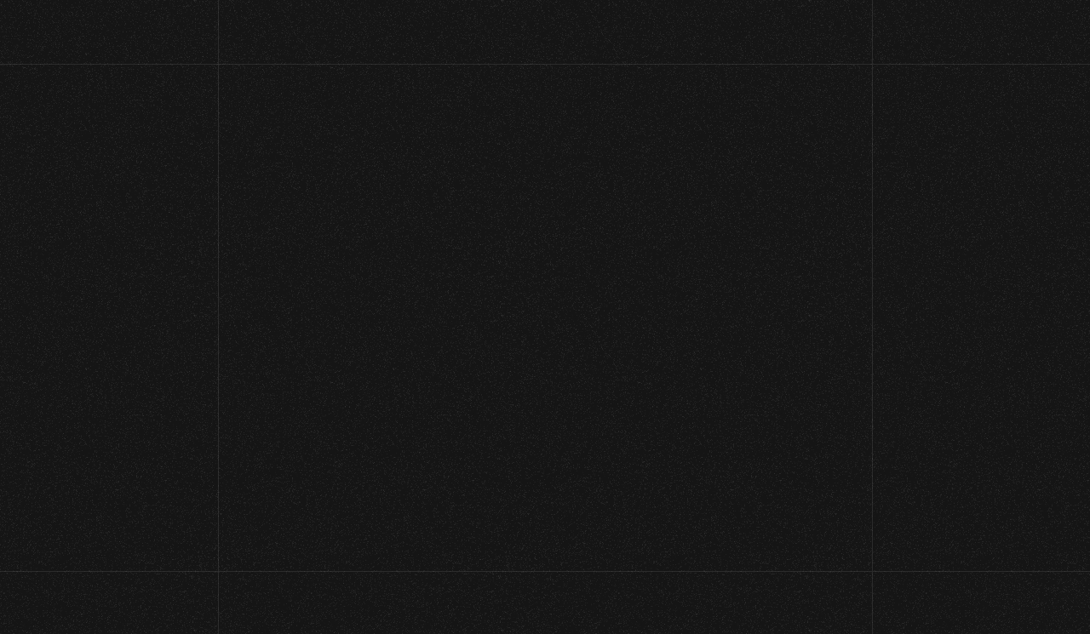
select select "CR-H"
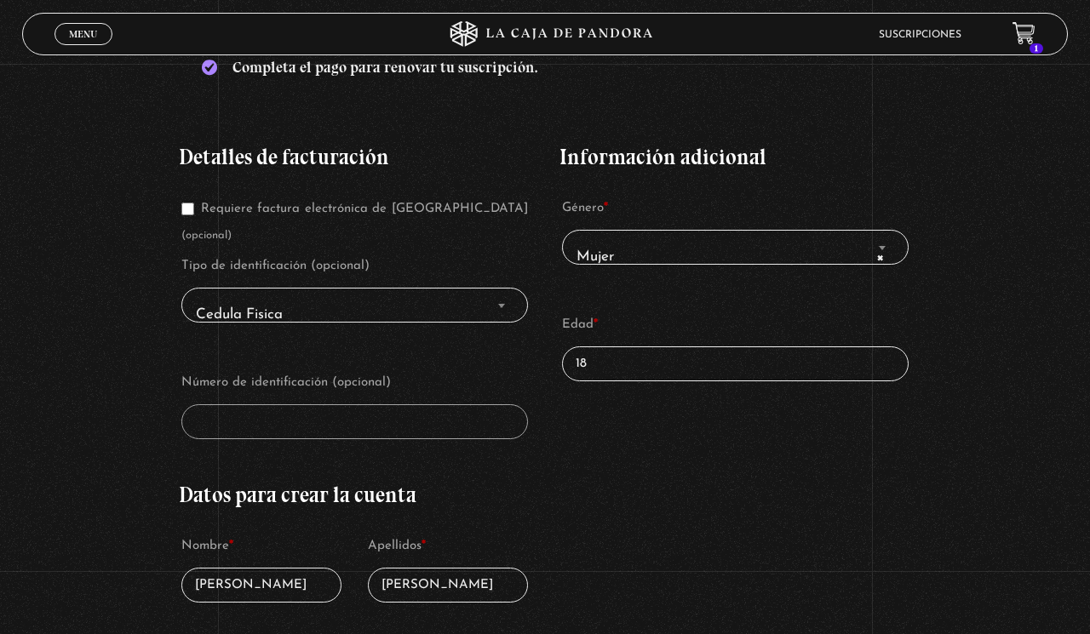
scroll to position [361, 0]
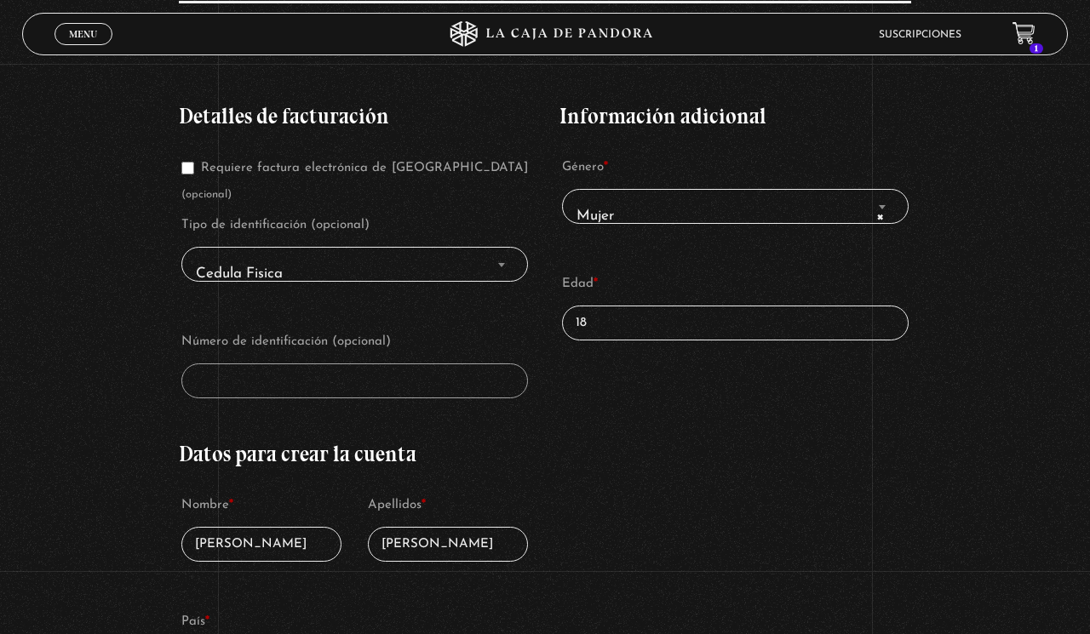
click at [660, 318] on input "18" at bounding box center [735, 323] width 346 height 35
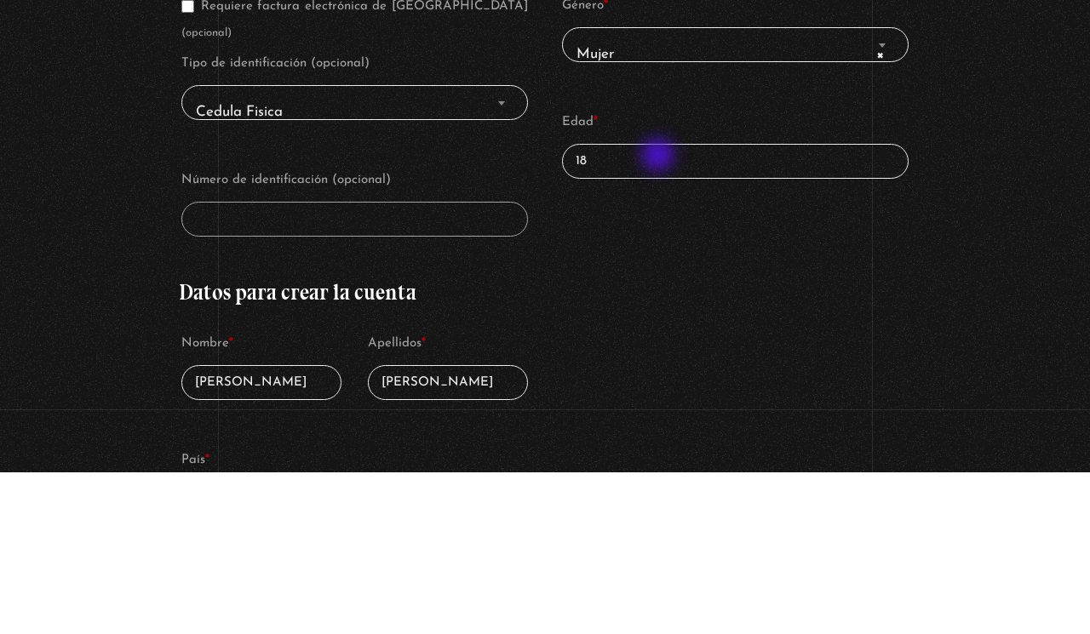
type input "1"
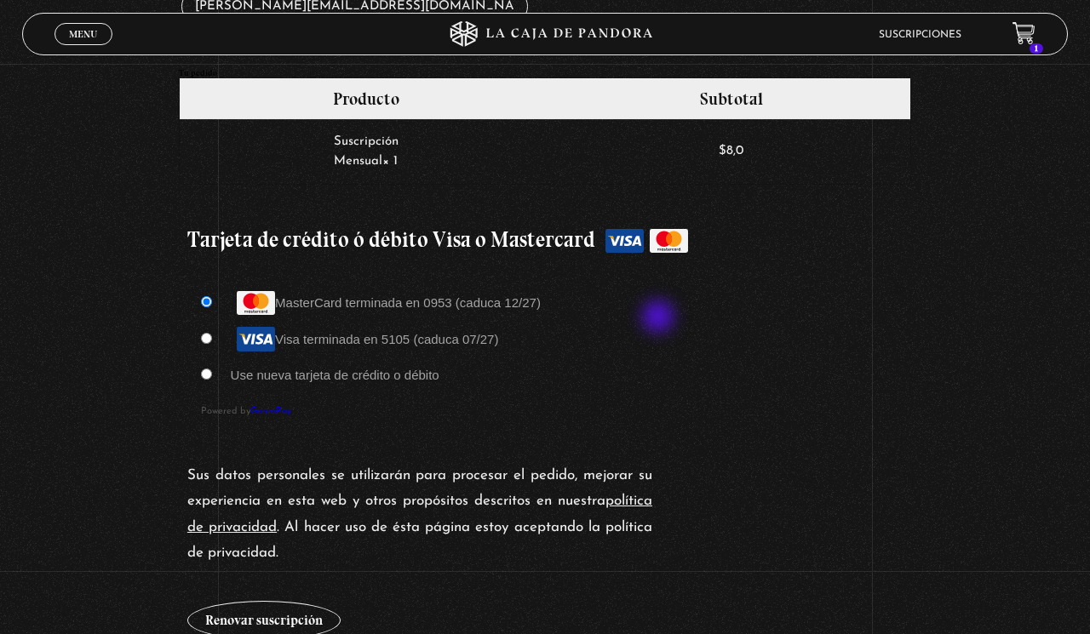
scroll to position [1367, 0]
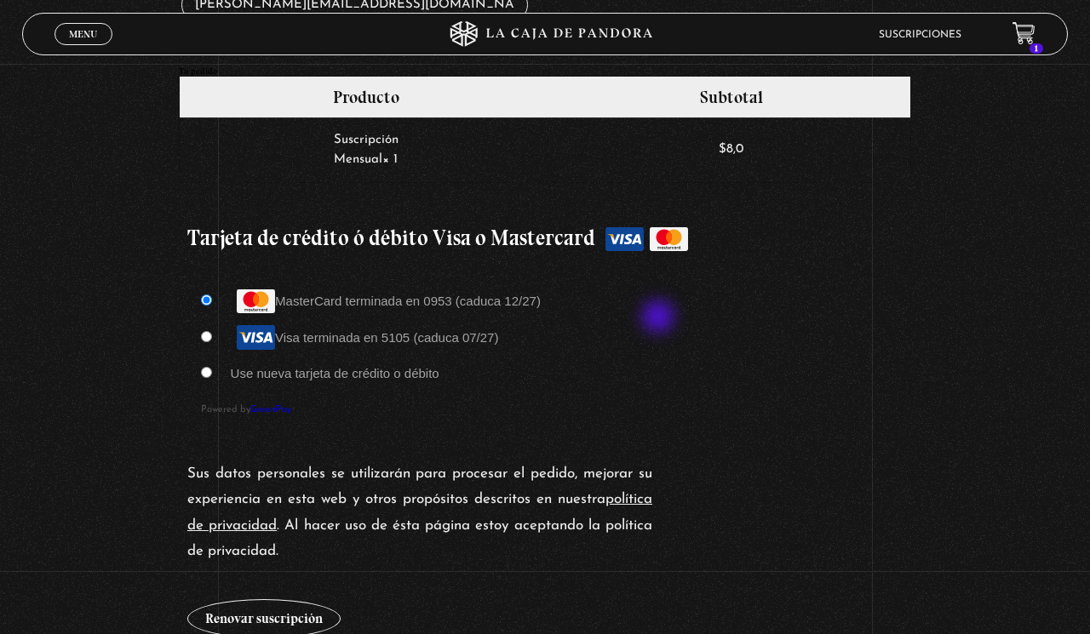
type input "30"
click at [207, 331] on input "Visa terminada en 5105 (caduca 07/27)" at bounding box center [206, 336] width 11 height 11
radio input "true"
click at [300, 606] on div "Sus datos personales se utilizarán para procesar el pedido, mejorar su experien…" at bounding box center [545, 550] width 732 height 194
click at [260, 599] on button "Renovar suscripción" at bounding box center [263, 618] width 153 height 39
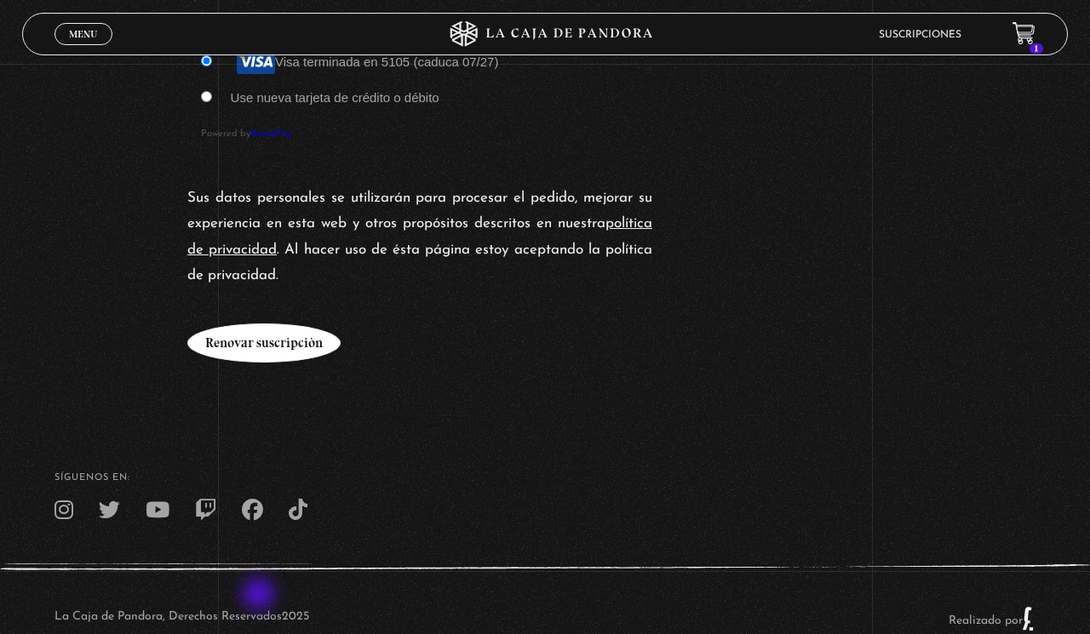
scroll to position [1668, 0]
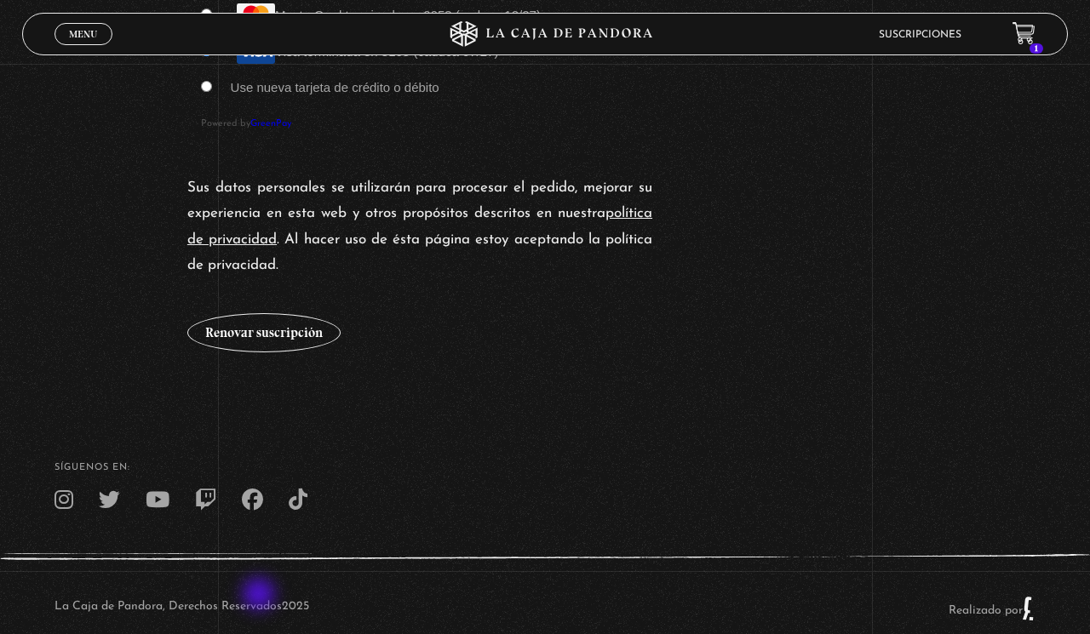
click at [92, 49] on div "Menu Cerrar" at bounding box center [217, 34] width 327 height 41
click at [77, 32] on span "Menu" at bounding box center [83, 34] width 28 height 10
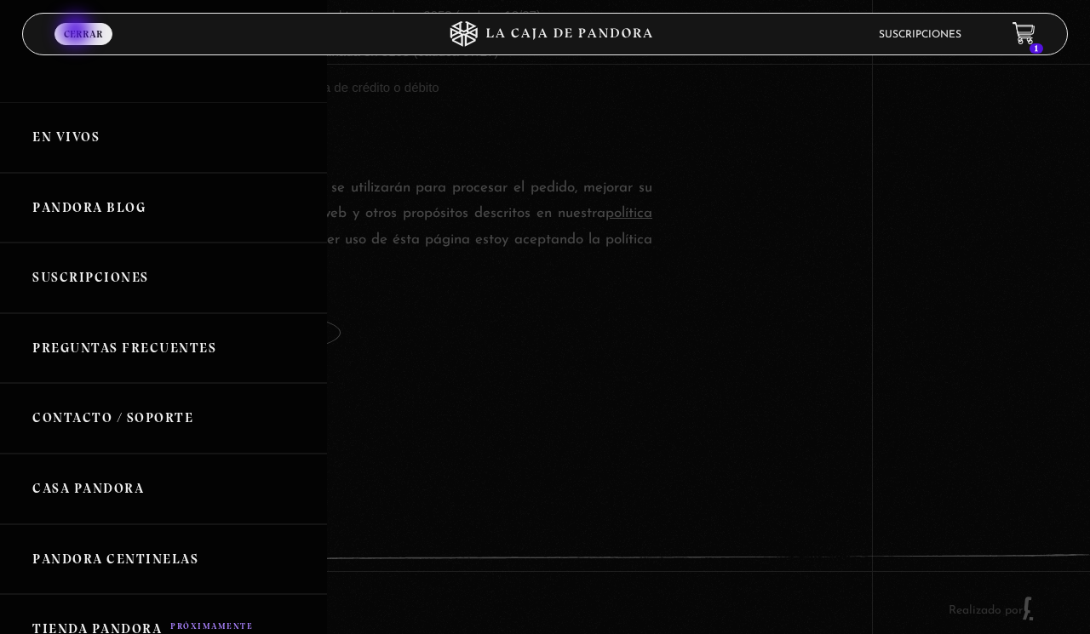
click at [152, 145] on link "En vivos" at bounding box center [163, 137] width 327 height 71
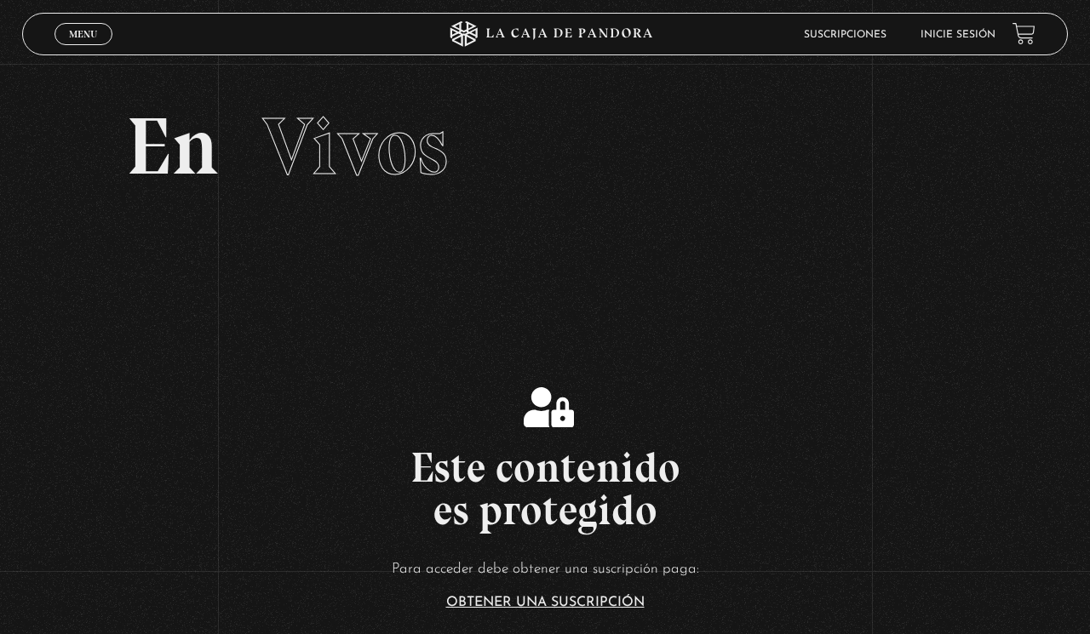
click at [984, 32] on link "Inicie sesión" at bounding box center [957, 35] width 75 height 10
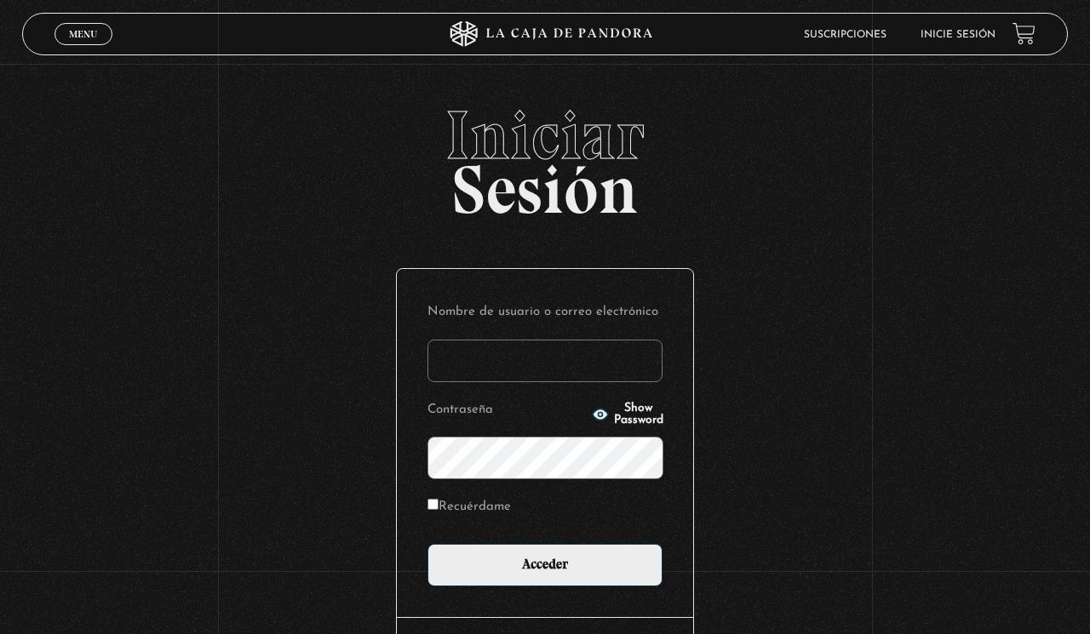
click at [558, 369] on input "Nombre de usuario o correo electrónico" at bounding box center [544, 361] width 235 height 43
type input "[PERSON_NAME][EMAIL_ADDRESS][DOMAIN_NAME]"
click at [427, 544] on input "Acceder" at bounding box center [544, 565] width 235 height 43
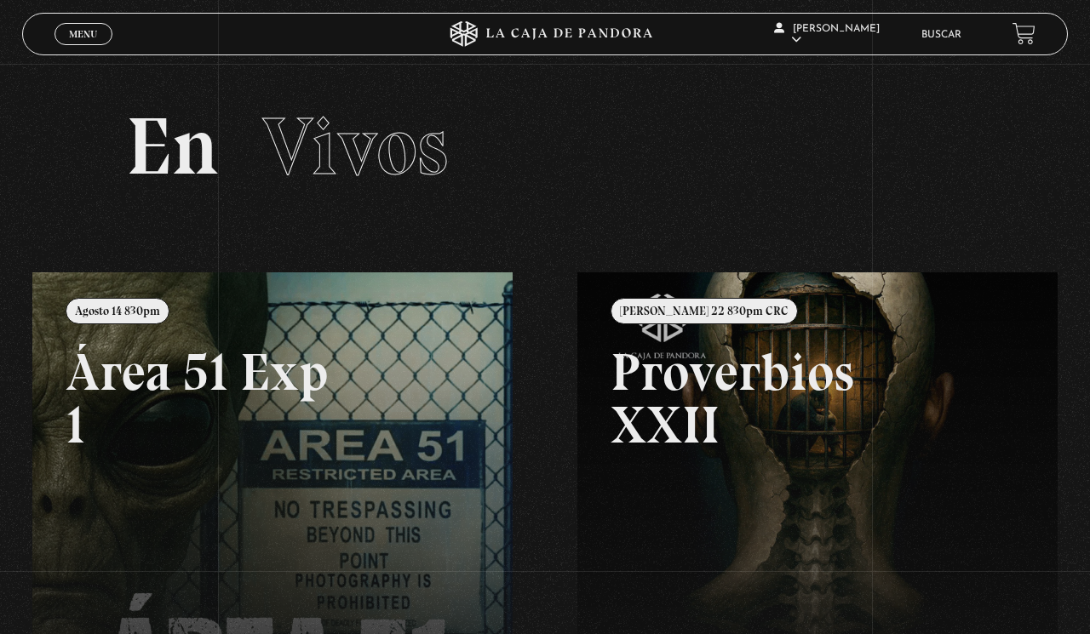
click at [254, 516] on link at bounding box center [577, 589] width 1090 height 634
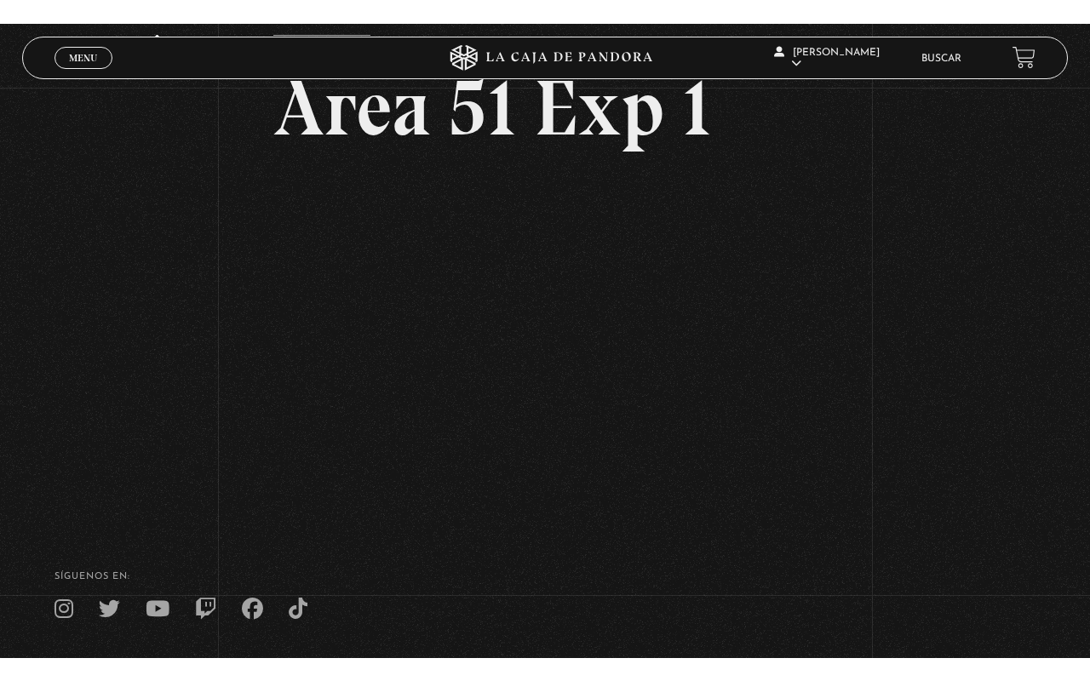
scroll to position [119, 0]
